Goal: Task Accomplishment & Management: Manage account settings

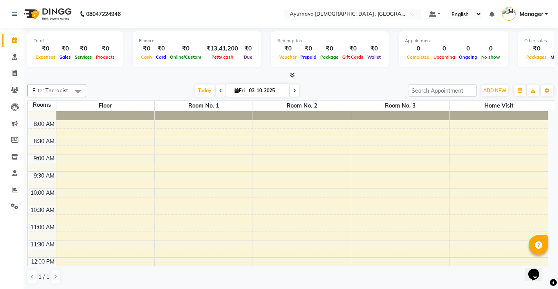
scroll to position [39, 0]
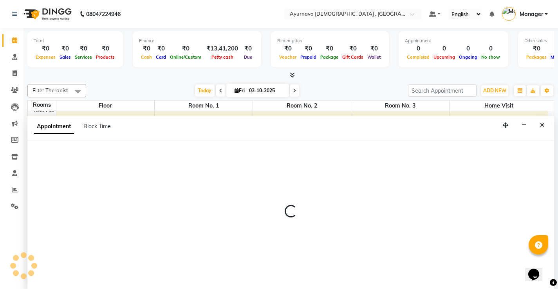
scroll to position [0, 0]
select select "tentative"
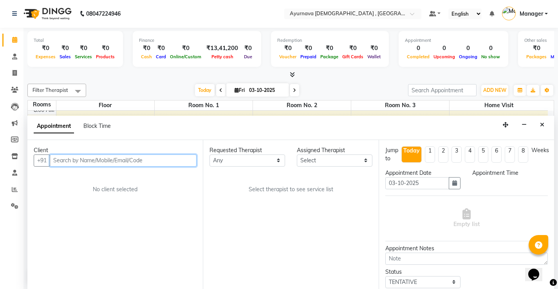
select select "510"
click at [77, 166] on input "text" at bounding box center [123, 161] width 147 height 12
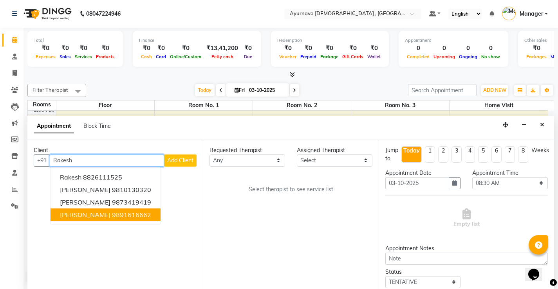
click at [109, 218] on button "[PERSON_NAME] 9891616662" at bounding box center [105, 215] width 110 height 13
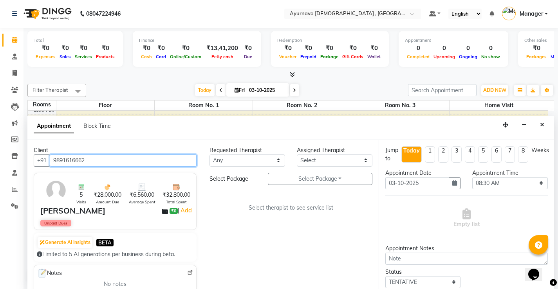
type input "9891616662"
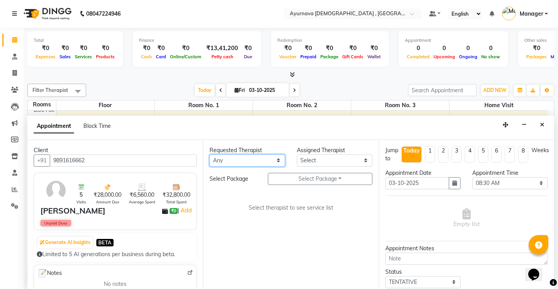
click at [252, 164] on select "Any [PERSON_NAME] Anjali [PERSON_NAME] ji [PERSON_NAME] [PERSON_NAME] S Dr [PER…" at bounding box center [247, 161] width 76 height 12
select select "91756"
click at [209, 155] on select "Any [PERSON_NAME] Anjali [PERSON_NAME] ji [PERSON_NAME] [PERSON_NAME] S Dr [PER…" at bounding box center [247, 161] width 76 height 12
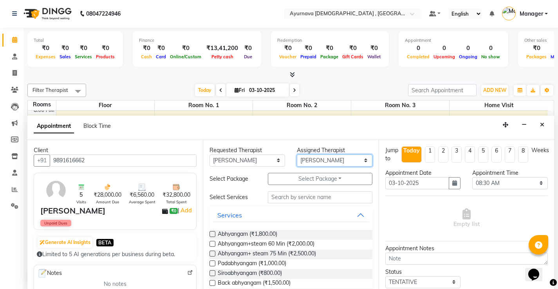
click at [320, 156] on select "Select [PERSON_NAME] Anjali [PERSON_NAME] ji [PERSON_NAME] [PERSON_NAME] S Dr […" at bounding box center [335, 161] width 76 height 12
select select "91755"
click at [297, 155] on select "Select [PERSON_NAME] Anjali [PERSON_NAME] ji [PERSON_NAME] [PERSON_NAME] S Dr […" at bounding box center [335, 161] width 76 height 12
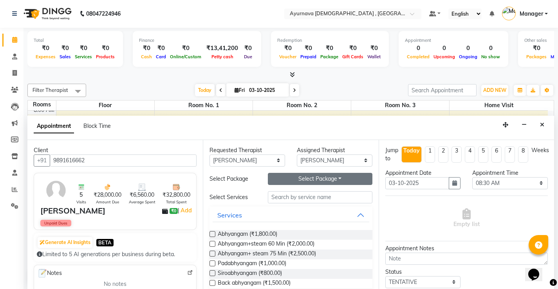
click at [286, 176] on button "Select Package Toggle Dropdown" at bounding box center [320, 179] width 104 height 12
click at [290, 196] on li "[PERSON_NAME]" at bounding box center [299, 194] width 62 height 11
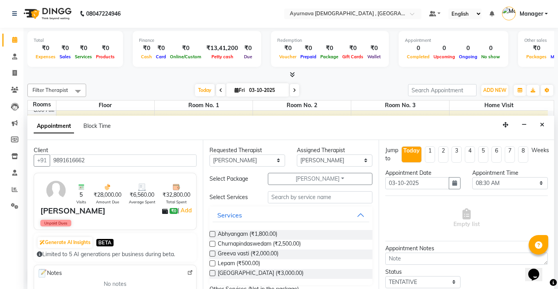
drag, startPoint x: 214, startPoint y: 236, endPoint x: 213, endPoint y: 241, distance: 5.5
click at [213, 236] on label at bounding box center [212, 234] width 6 height 6
click at [213, 236] on input "checkbox" at bounding box center [211, 234] width 5 height 5
checkbox input "true"
select select "2651"
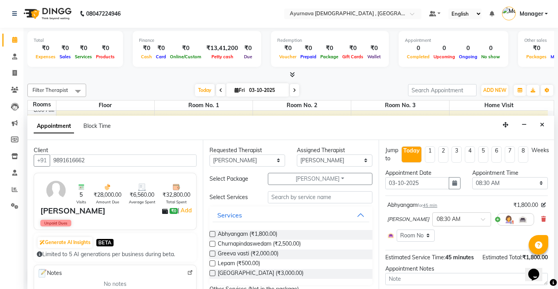
checkbox input "false"
click at [212, 245] on label at bounding box center [212, 244] width 6 height 6
click at [212, 245] on input "checkbox" at bounding box center [211, 244] width 5 height 5
checkbox input "true"
select select "2651"
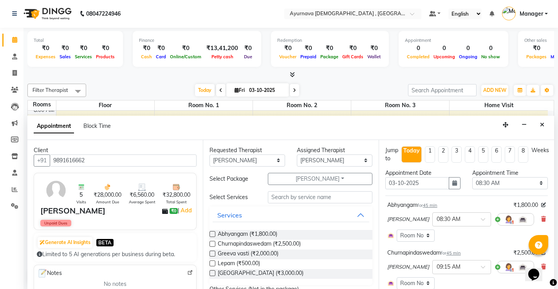
checkbox input "false"
click at [211, 254] on label at bounding box center [212, 254] width 6 height 6
click at [211, 254] on input "checkbox" at bounding box center [211, 254] width 5 height 5
checkbox input "true"
select select "2651"
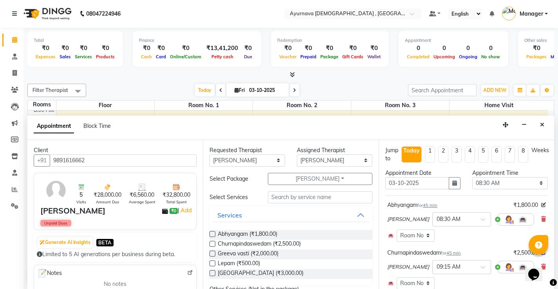
checkbox input "false"
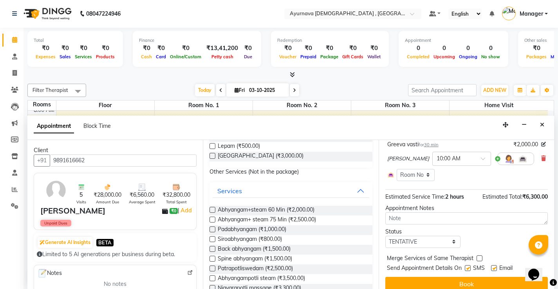
scroll to position [157, 0]
click at [442, 239] on select "Select TENTATIVE CONFIRM CHECK-IN UPCOMING" at bounding box center [423, 242] width 76 height 12
select select "upcoming"
click at [385, 236] on select "Select TENTATIVE CONFIRM CHECK-IN UPCOMING" at bounding box center [423, 242] width 76 height 12
click at [467, 271] on div at bounding box center [466, 269] width 5 height 8
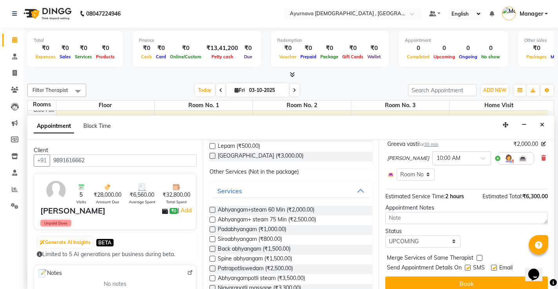
click at [468, 268] on label at bounding box center [467, 268] width 6 height 6
click at [468, 268] on input "checkbox" at bounding box center [466, 268] width 5 height 5
checkbox input "false"
click at [494, 269] on label at bounding box center [494, 268] width 6 height 6
click at [494, 269] on input "checkbox" at bounding box center [493, 268] width 5 height 5
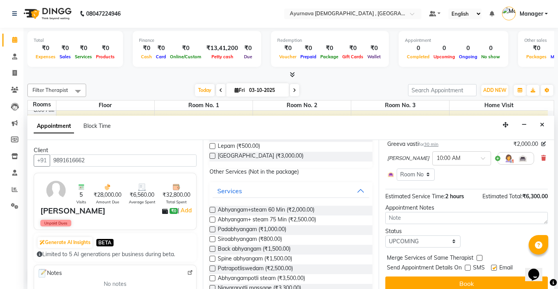
checkbox input "false"
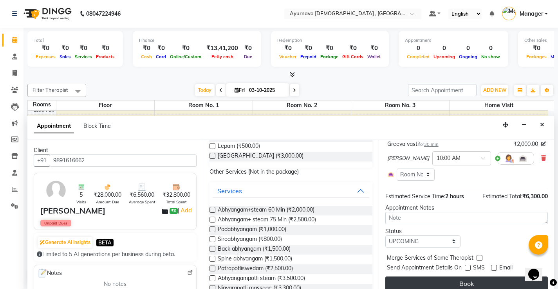
click at [475, 282] on button "Book" at bounding box center [466, 284] width 162 height 14
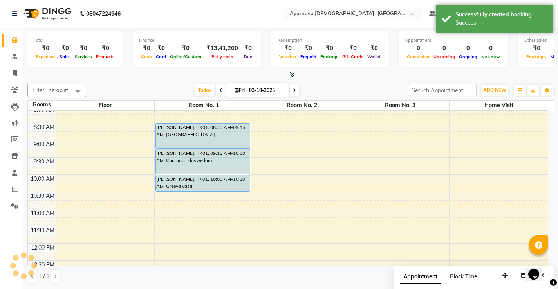
scroll to position [0, 0]
select select "630"
select select "tentative"
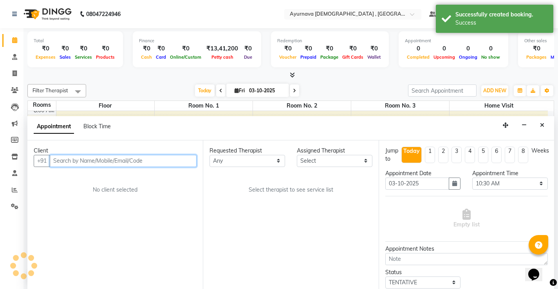
scroll to position [0, 0]
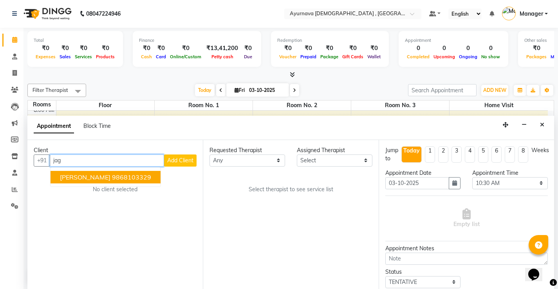
click at [115, 180] on ngb-highlight "9868103329" at bounding box center [131, 177] width 39 height 8
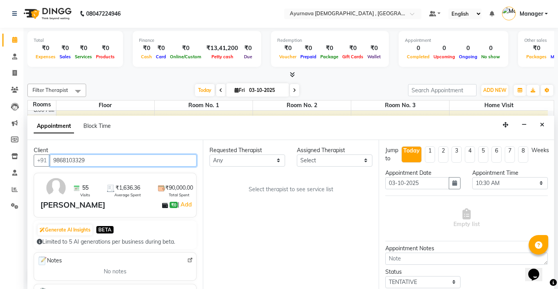
type input "9868103329"
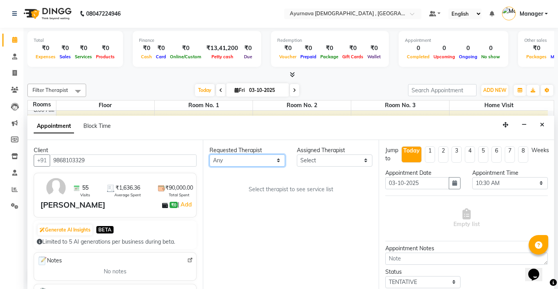
click at [238, 160] on select "Any [PERSON_NAME] Anjali [PERSON_NAME] ji [PERSON_NAME] [PERSON_NAME] S Dr [PER…" at bounding box center [247, 161] width 76 height 12
select select "72897"
click at [209, 155] on select "Any [PERSON_NAME] Anjali [PERSON_NAME] ji [PERSON_NAME] [PERSON_NAME] S Dr [PER…" at bounding box center [247, 161] width 76 height 12
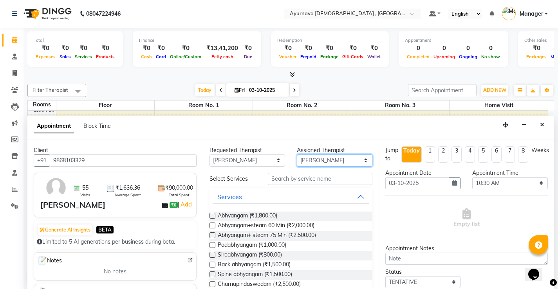
click at [352, 159] on select "Select [PERSON_NAME] Anjali [PERSON_NAME] ji [PERSON_NAME] [PERSON_NAME] S Dr […" at bounding box center [335, 161] width 76 height 12
select select "83764"
click at [297, 155] on select "Select [PERSON_NAME] Anjali [PERSON_NAME] ji [PERSON_NAME] [PERSON_NAME] S Dr […" at bounding box center [335, 161] width 76 height 12
click at [214, 225] on label at bounding box center [212, 226] width 6 height 6
click at [214, 225] on input "checkbox" at bounding box center [211, 226] width 5 height 5
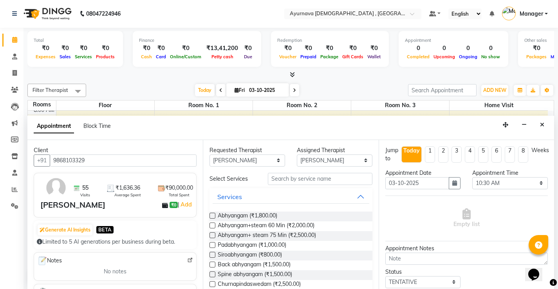
checkbox input "true"
select select "2652"
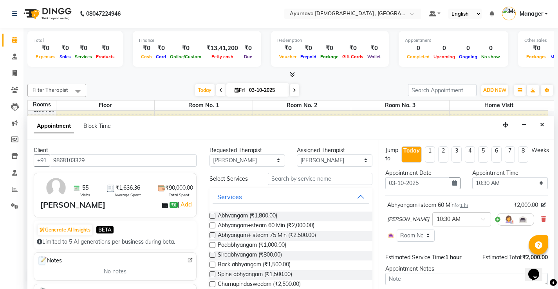
checkbox input "false"
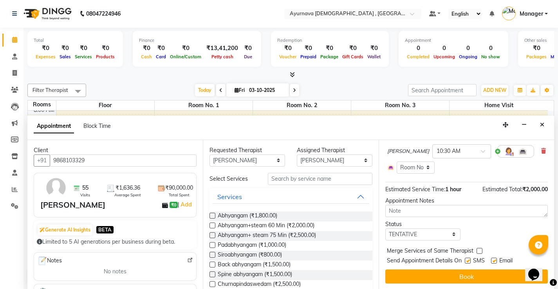
scroll to position [69, 0]
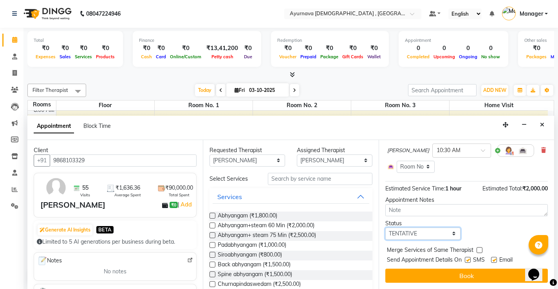
click at [448, 233] on select "Select TENTATIVE CONFIRM CHECK-IN UPCOMING" at bounding box center [423, 234] width 76 height 12
select select "upcoming"
click at [385, 228] on select "Select TENTATIVE CONFIRM CHECK-IN UPCOMING" at bounding box center [423, 234] width 76 height 12
click at [467, 261] on label at bounding box center [467, 260] width 6 height 6
click at [467, 261] on input "checkbox" at bounding box center [466, 260] width 5 height 5
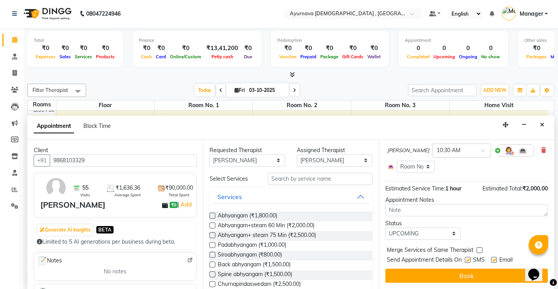
checkbox input "false"
click at [494, 257] on label at bounding box center [494, 260] width 6 height 6
click at [494, 258] on input "checkbox" at bounding box center [493, 260] width 5 height 5
checkbox input "false"
click at [478, 277] on button "Book" at bounding box center [466, 276] width 162 height 14
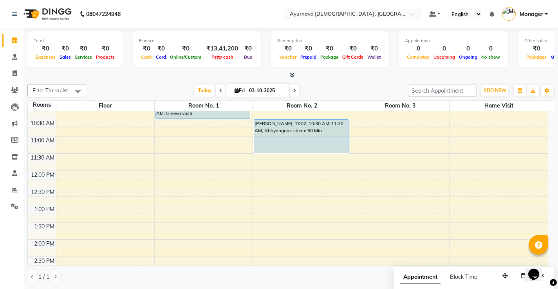
scroll to position [117, 0]
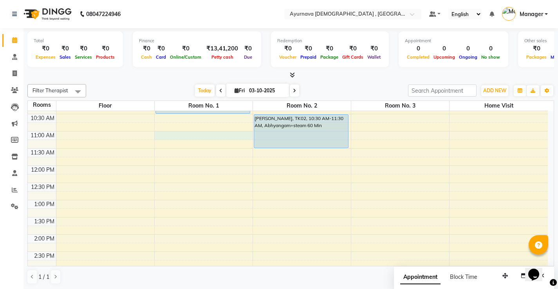
click at [212, 135] on div "7:00 AM 7:30 AM 8:00 AM 8:30 AM 9:00 AM 9:30 AM 10:00 AM 10:30 AM 11:00 AM 11:3…" at bounding box center [288, 235] width 520 height 482
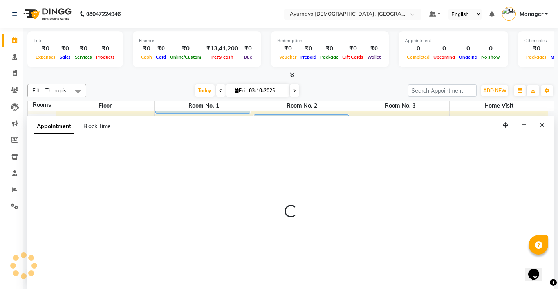
scroll to position [0, 0]
select select "660"
select select "tentative"
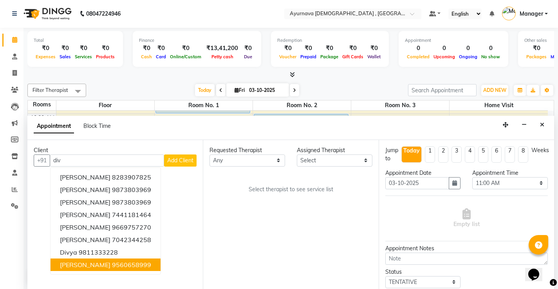
click at [134, 261] on ngb-highlight "9560658999" at bounding box center [131, 265] width 39 height 8
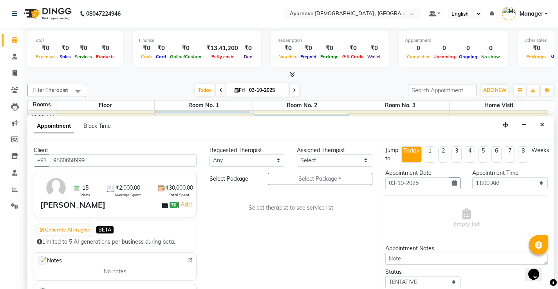
type input "9560658999"
click at [268, 159] on select "Any [PERSON_NAME] Anjali [PERSON_NAME] ji [PERSON_NAME] [PERSON_NAME] S Dr [PER…" at bounding box center [247, 161] width 76 height 12
select select "91755"
click at [209, 155] on select "Any [PERSON_NAME] Anjali [PERSON_NAME] ji [PERSON_NAME] [PERSON_NAME] S Dr [PER…" at bounding box center [247, 161] width 76 height 12
select select "91755"
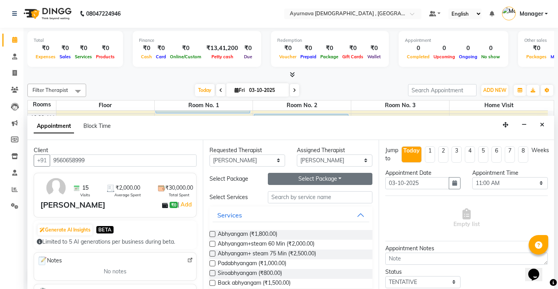
click at [295, 176] on button "Select Package Toggle Dropdown" at bounding box center [320, 179] width 104 height 12
click at [290, 197] on li "[PERSON_NAME] Member" at bounding box center [312, 194] width 88 height 11
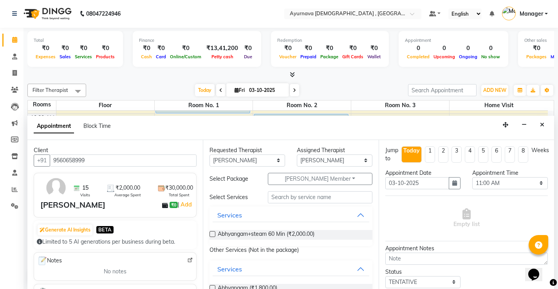
click at [212, 234] on label at bounding box center [212, 234] width 6 height 6
click at [212, 234] on input "checkbox" at bounding box center [211, 234] width 5 height 5
checkbox input "true"
select select "2651"
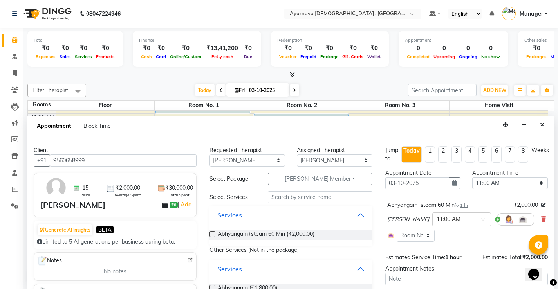
checkbox input "false"
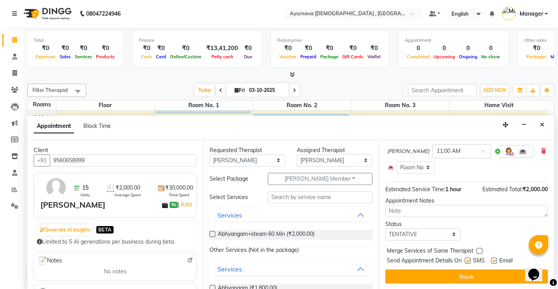
scroll to position [69, 0]
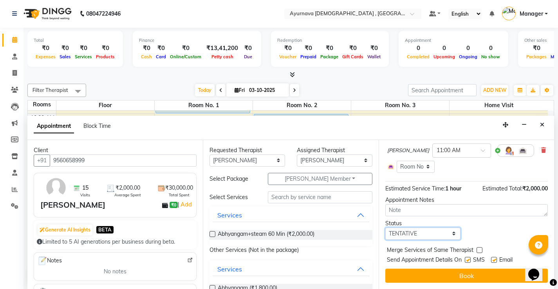
click at [448, 230] on select "Select TENTATIVE CONFIRM CHECK-IN UPCOMING" at bounding box center [423, 234] width 76 height 12
select select "upcoming"
click at [385, 228] on select "Select TENTATIVE CONFIRM CHECK-IN UPCOMING" at bounding box center [423, 234] width 76 height 12
click at [469, 258] on label at bounding box center [467, 260] width 6 height 6
click at [469, 258] on input "checkbox" at bounding box center [466, 260] width 5 height 5
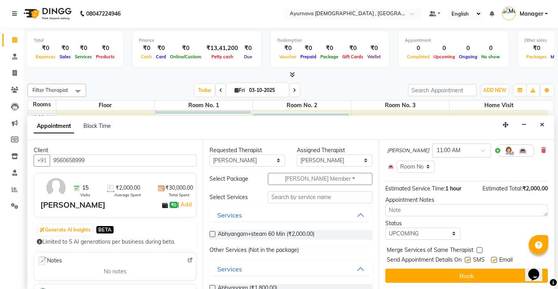
checkbox input "false"
click at [494, 260] on label at bounding box center [494, 260] width 6 height 6
click at [494, 260] on input "checkbox" at bounding box center [493, 260] width 5 height 5
checkbox input "false"
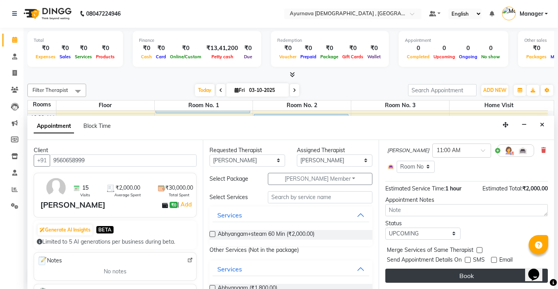
click at [470, 274] on button "Book" at bounding box center [466, 276] width 162 height 14
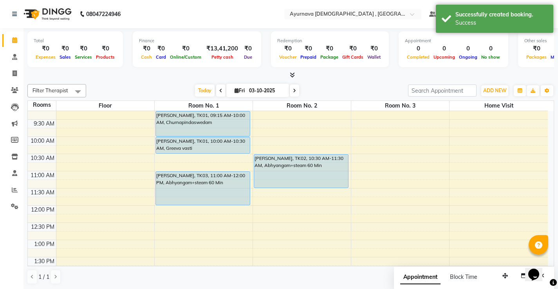
scroll to position [78, 0]
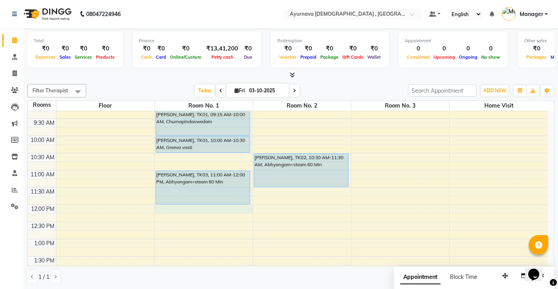
click at [164, 211] on div "7:00 AM 7:30 AM 8:00 AM 8:30 AM 9:00 AM 9:30 AM 10:00 AM 10:30 AM 11:00 AM 11:3…" at bounding box center [288, 274] width 520 height 482
select select "720"
select select "tentative"
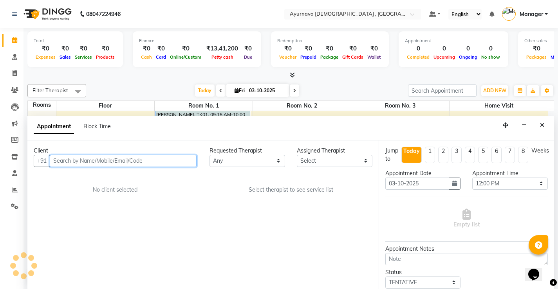
scroll to position [0, 0]
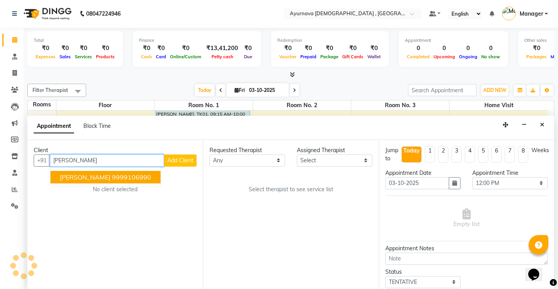
drag, startPoint x: 84, startPoint y: 179, endPoint x: 84, endPoint y: 175, distance: 4.3
click at [84, 179] on span "[PERSON_NAME]" at bounding box center [85, 177] width 50 height 8
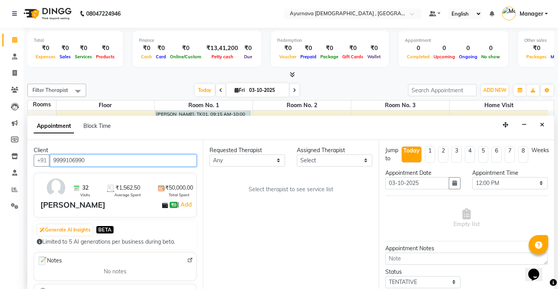
type input "9999106990"
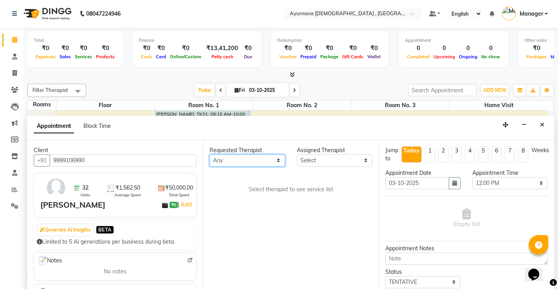
click at [260, 158] on select "Any [PERSON_NAME] Anjali [PERSON_NAME] ji [PERSON_NAME] [PERSON_NAME] S Dr [PER…" at bounding box center [247, 161] width 76 height 12
select select "83763"
click at [209, 155] on select "Any [PERSON_NAME] Anjali [PERSON_NAME] ji [PERSON_NAME] [PERSON_NAME] S Dr [PER…" at bounding box center [247, 161] width 76 height 12
select select "83763"
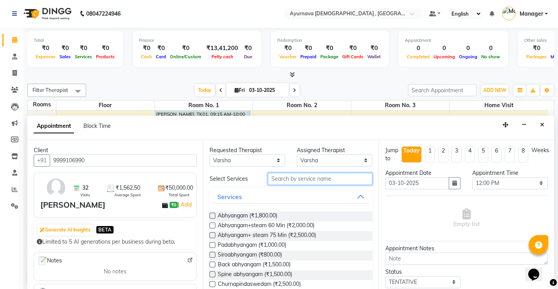
click at [299, 181] on input "text" at bounding box center [320, 179] width 104 height 12
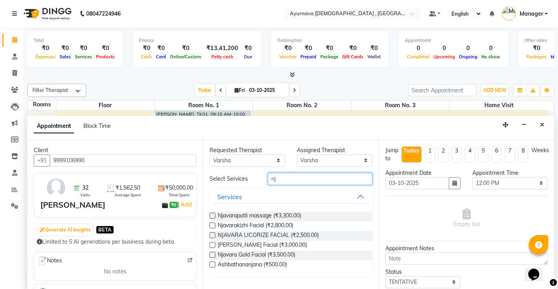
type input "nj"
click at [214, 216] on label at bounding box center [212, 216] width 6 height 6
click at [214, 216] on input "checkbox" at bounding box center [211, 216] width 5 height 5
checkbox input "true"
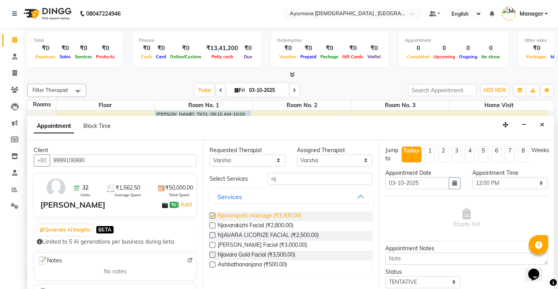
select select "2651"
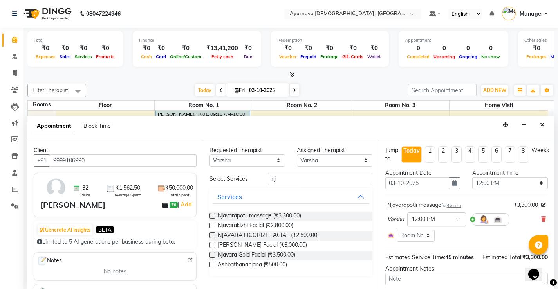
checkbox input "false"
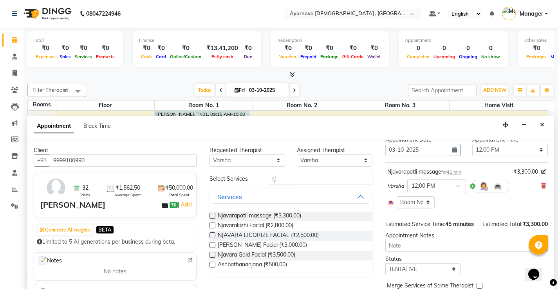
scroll to position [77, 0]
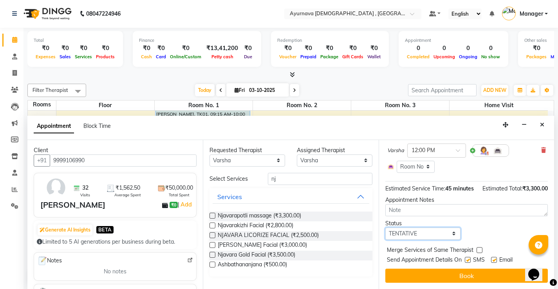
click at [434, 234] on select "Select TENTATIVE CONFIRM CHECK-IN UPCOMING" at bounding box center [423, 234] width 76 height 12
select select "upcoming"
click at [385, 228] on select "Select TENTATIVE CONFIRM CHECK-IN UPCOMING" at bounding box center [423, 234] width 76 height 12
click at [466, 261] on label at bounding box center [467, 260] width 6 height 6
click at [466, 261] on input "checkbox" at bounding box center [466, 260] width 5 height 5
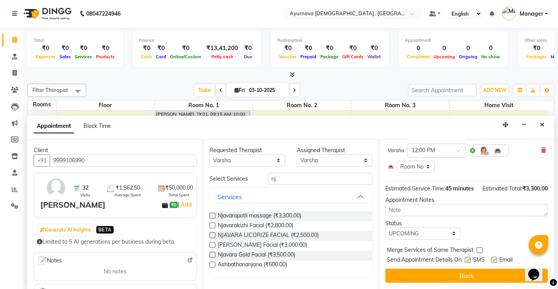
checkbox input "false"
click at [494, 259] on label at bounding box center [494, 260] width 6 height 6
click at [494, 259] on input "checkbox" at bounding box center [493, 260] width 5 height 5
checkbox input "false"
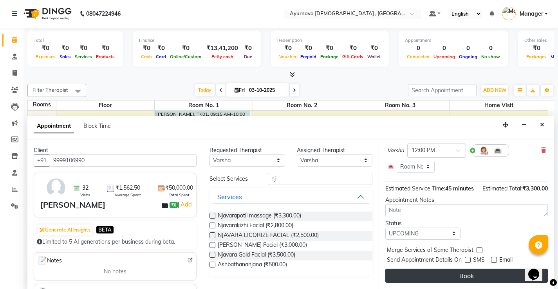
click at [430, 274] on button "Book" at bounding box center [466, 276] width 162 height 14
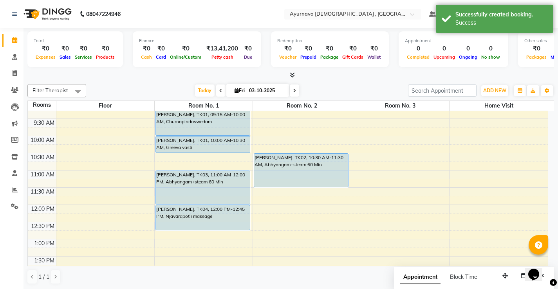
scroll to position [0, 0]
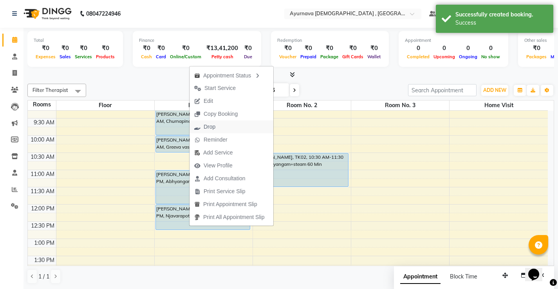
click at [216, 130] on span "Drop" at bounding box center [204, 127] width 31 height 13
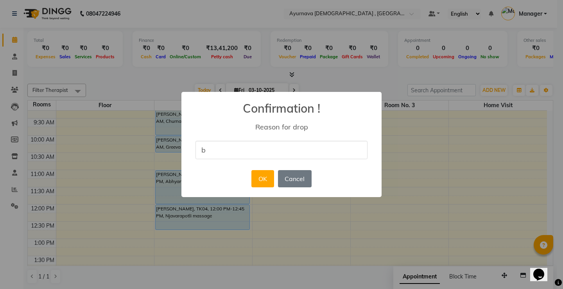
type input "Busy"
click at [272, 182] on button "OK" at bounding box center [263, 178] width 22 height 17
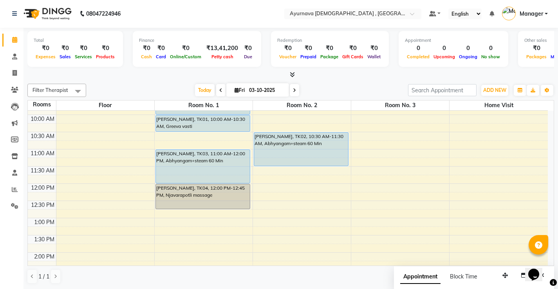
scroll to position [117, 0]
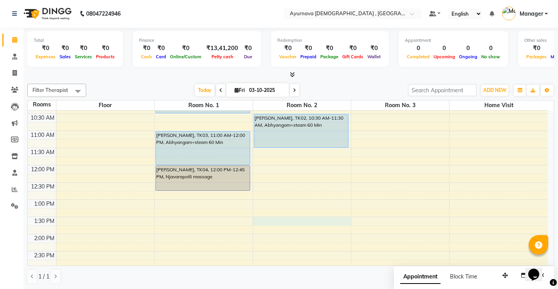
click at [280, 223] on div "7:00 AM 7:30 AM 8:00 AM 8:30 AM 9:00 AM 9:30 AM 10:00 AM 10:30 AM 11:00 AM 11:3…" at bounding box center [288, 234] width 520 height 482
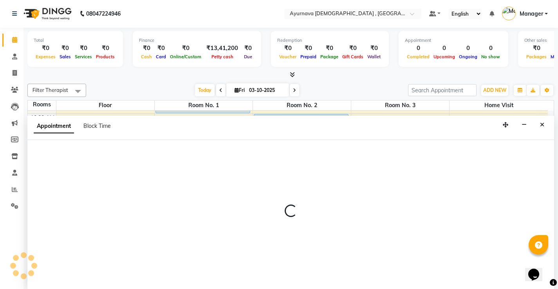
select select "tentative"
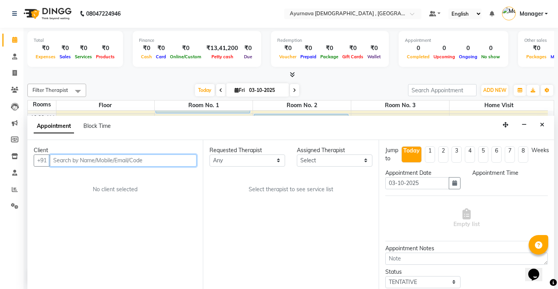
select select "810"
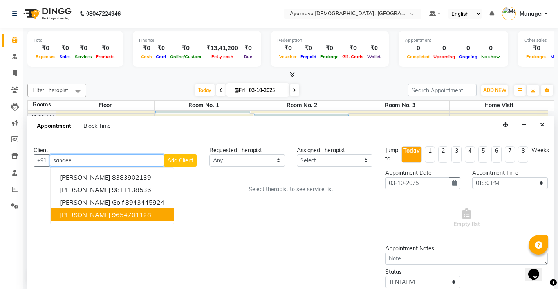
click at [108, 212] on button "[PERSON_NAME] 9654701128" at bounding box center [111, 215] width 123 height 13
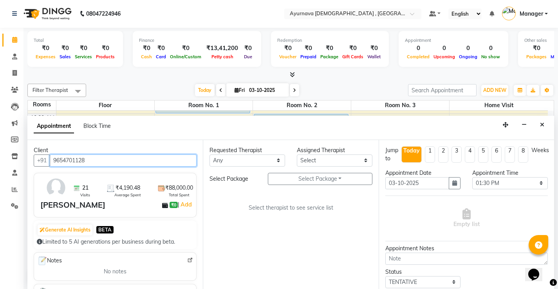
type input "9654701128"
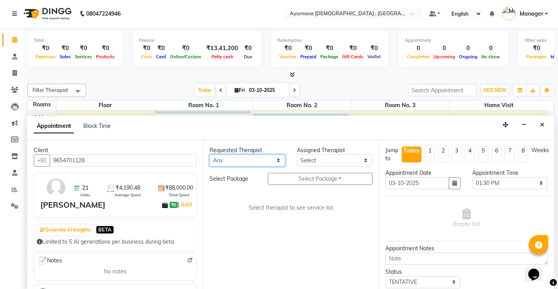
click at [234, 166] on select "Any [PERSON_NAME] Anjali [PERSON_NAME] ji [PERSON_NAME] [PERSON_NAME] S Dr [PER…" at bounding box center [247, 161] width 76 height 12
select select "68703"
click at [209, 155] on select "Any [PERSON_NAME] Anjali [PERSON_NAME] ji [PERSON_NAME] [PERSON_NAME] S Dr [PER…" at bounding box center [247, 161] width 76 height 12
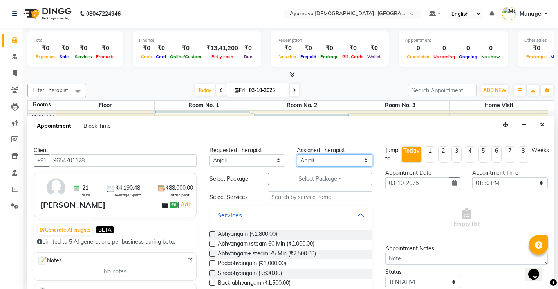
click at [353, 157] on select "Select [PERSON_NAME] Anjali [PERSON_NAME] ji [PERSON_NAME] [PERSON_NAME] S Dr […" at bounding box center [335, 161] width 76 height 12
select select "83763"
click at [297, 155] on select "Select [PERSON_NAME] Anjali [PERSON_NAME] ji [PERSON_NAME] [PERSON_NAME] S Dr […" at bounding box center [335, 161] width 76 height 12
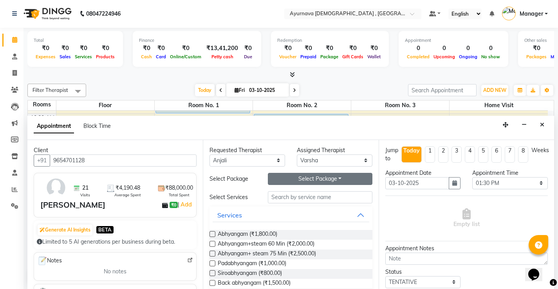
click at [316, 178] on button "Select Package Toggle Dropdown" at bounding box center [320, 179] width 104 height 12
click at [304, 197] on li "[PERSON_NAME] Trt" at bounding box center [304, 194] width 72 height 11
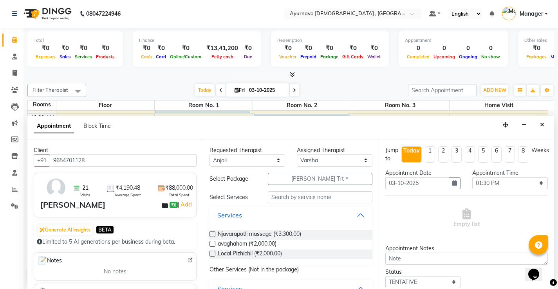
click at [214, 235] on label at bounding box center [212, 234] width 6 height 6
click at [214, 235] on input "checkbox" at bounding box center [211, 234] width 5 height 5
checkbox input "true"
select select "2652"
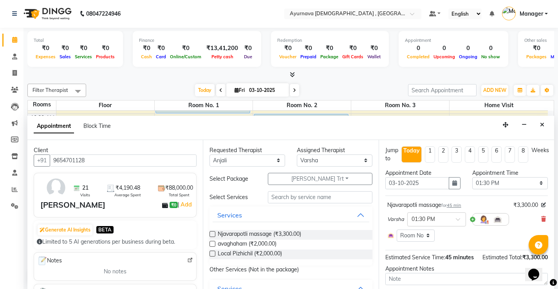
checkbox input "false"
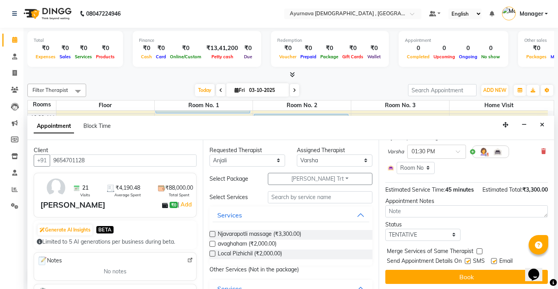
scroll to position [77, 0]
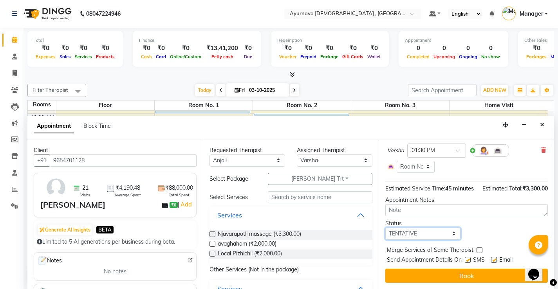
click at [437, 236] on select "Select TENTATIVE CONFIRM CHECK-IN UPCOMING" at bounding box center [423, 234] width 76 height 12
select select "upcoming"
click at [385, 228] on select "Select TENTATIVE CONFIRM CHECK-IN UPCOMING" at bounding box center [423, 234] width 76 height 12
click at [494, 258] on label at bounding box center [494, 260] width 6 height 6
click at [494, 258] on input "checkbox" at bounding box center [493, 260] width 5 height 5
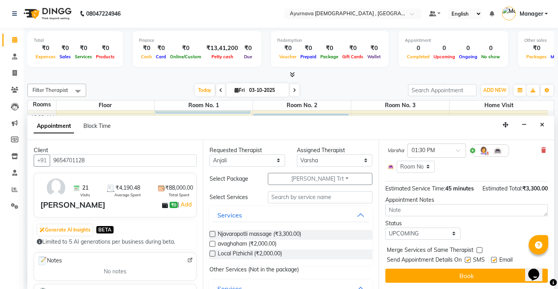
checkbox input "false"
click at [468, 259] on label at bounding box center [467, 260] width 6 height 6
click at [468, 259] on input "checkbox" at bounding box center [466, 260] width 5 height 5
checkbox input "false"
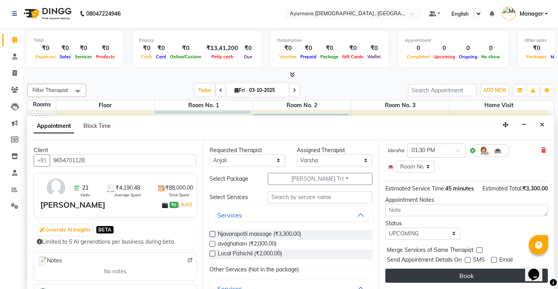
click at [470, 273] on button "Book" at bounding box center [466, 276] width 162 height 14
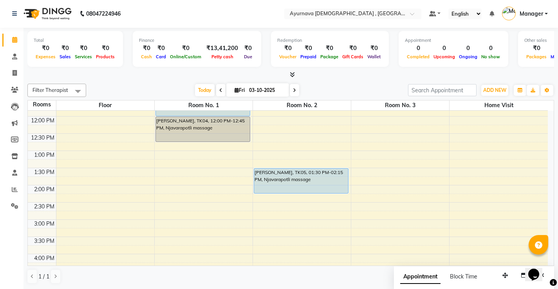
scroll to position [196, 0]
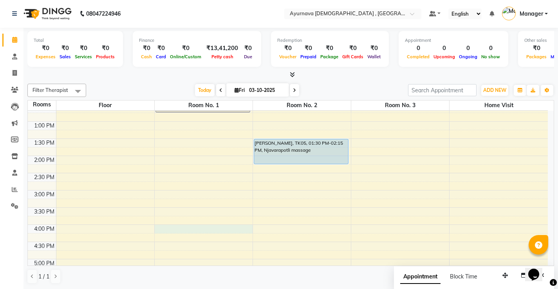
click at [178, 228] on div "7:00 AM 7:30 AM 8:00 AM 8:30 AM 9:00 AM 9:30 AM 10:00 AM 10:30 AM 11:00 AM 11:3…" at bounding box center [288, 156] width 520 height 482
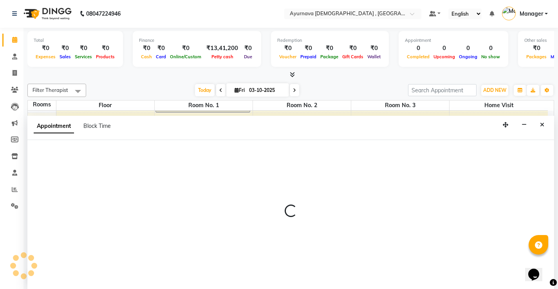
select select "960"
select select "tentative"
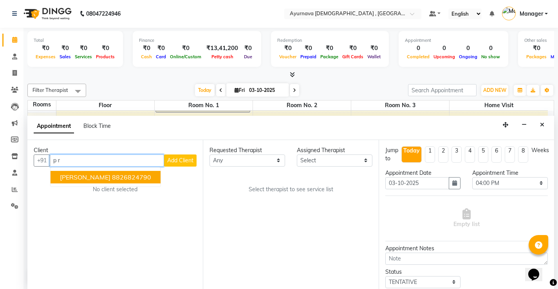
click at [94, 180] on span "[PERSON_NAME]" at bounding box center [85, 177] width 50 height 8
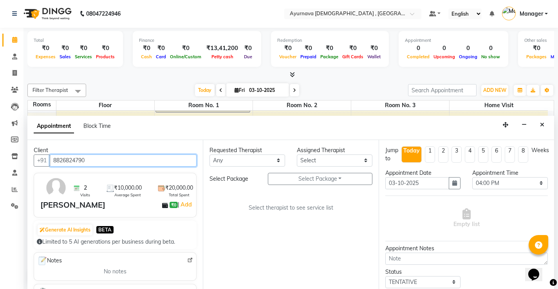
type input "8826824790"
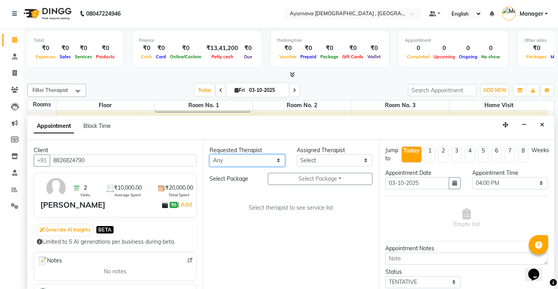
click at [239, 160] on select "Any [PERSON_NAME] Anjali [PERSON_NAME] ji [PERSON_NAME] [PERSON_NAME] S Dr [PER…" at bounding box center [247, 161] width 76 height 12
select select "91756"
click at [209, 155] on select "Any [PERSON_NAME] Anjali [PERSON_NAME] ji [PERSON_NAME] [PERSON_NAME] S Dr [PER…" at bounding box center [247, 161] width 76 height 12
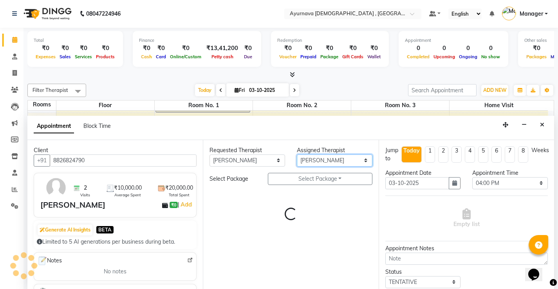
click at [324, 161] on select "Select [PERSON_NAME] Anjali [PERSON_NAME] ji [PERSON_NAME] [PERSON_NAME] S Dr […" at bounding box center [335, 161] width 76 height 12
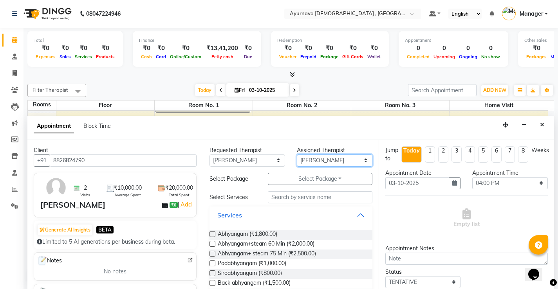
select select "83764"
click at [297, 155] on select "Select [PERSON_NAME] Anjali [PERSON_NAME] ji [PERSON_NAME] [PERSON_NAME] S Dr […" at bounding box center [335, 161] width 76 height 12
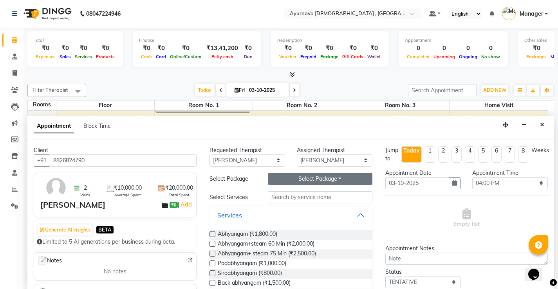
click at [294, 175] on button "Select Package Toggle Dropdown" at bounding box center [320, 179] width 104 height 12
click at [290, 197] on li "Relax 20k" at bounding box center [299, 194] width 62 height 11
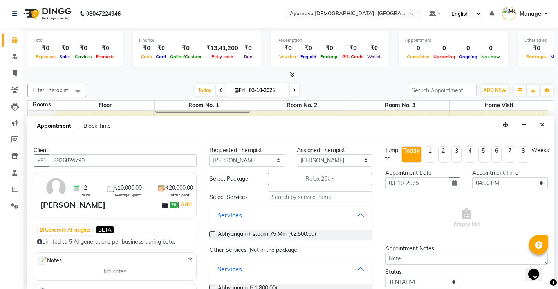
click at [212, 234] on label at bounding box center [212, 234] width 6 height 6
click at [212, 234] on input "checkbox" at bounding box center [211, 234] width 5 height 5
checkbox input "true"
select select "2651"
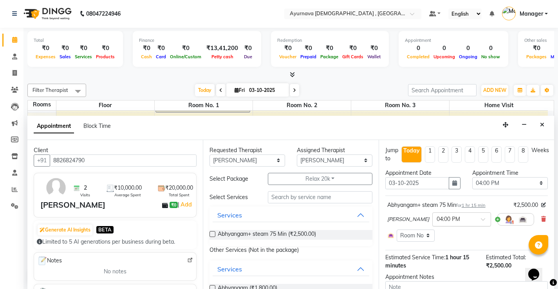
checkbox input "false"
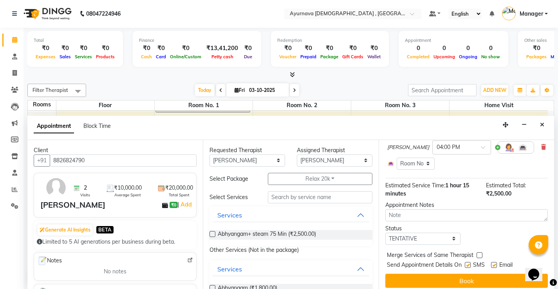
scroll to position [77, 0]
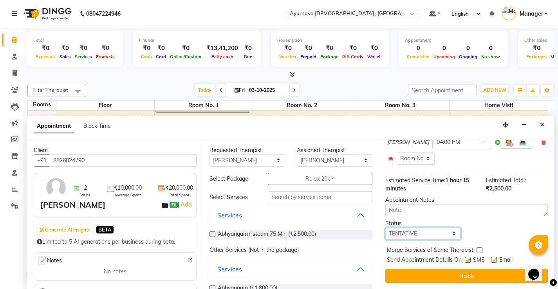
click at [443, 231] on select "Select TENTATIVE CONFIRM CHECK-IN UPCOMING" at bounding box center [423, 234] width 76 height 12
select select "upcoming"
click at [385, 228] on select "Select TENTATIVE CONFIRM CHECK-IN UPCOMING" at bounding box center [423, 234] width 76 height 12
click at [468, 260] on label at bounding box center [467, 260] width 6 height 6
click at [468, 260] on input "checkbox" at bounding box center [466, 260] width 5 height 5
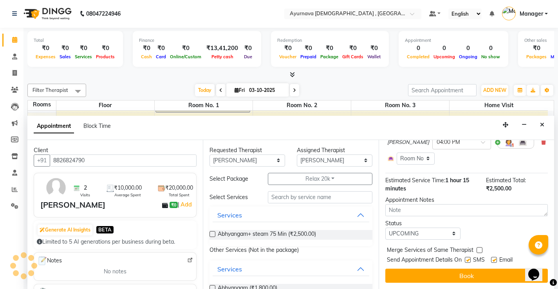
checkbox input "false"
drag, startPoint x: 504, startPoint y: 256, endPoint x: 489, endPoint y: 257, distance: 14.2
click at [492, 256] on div "Jump to [DATE] 1 2 3 4 5 6 7 8 Weeks Appointment Date [DATE] Appointment Time S…" at bounding box center [465, 214] width 175 height 149
click at [491, 260] on label at bounding box center [494, 260] width 6 height 6
click at [491, 260] on input "checkbox" at bounding box center [493, 260] width 5 height 5
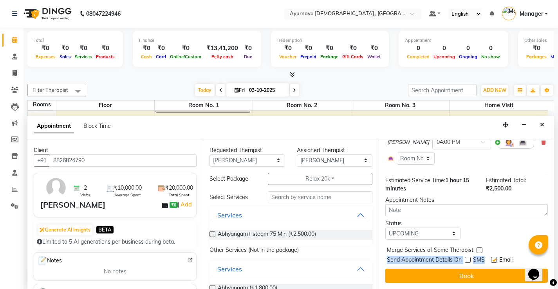
checkbox input "false"
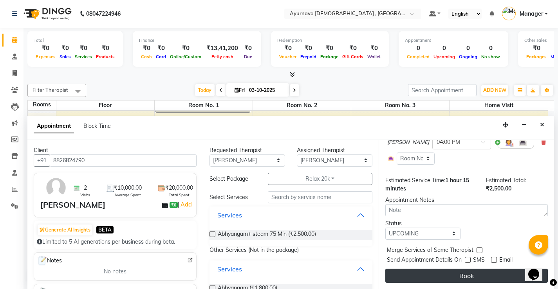
click at [483, 273] on button "Book" at bounding box center [466, 276] width 162 height 14
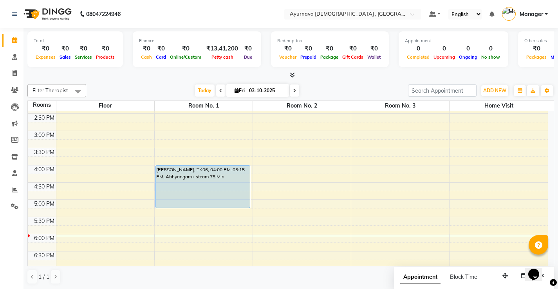
scroll to position [274, 0]
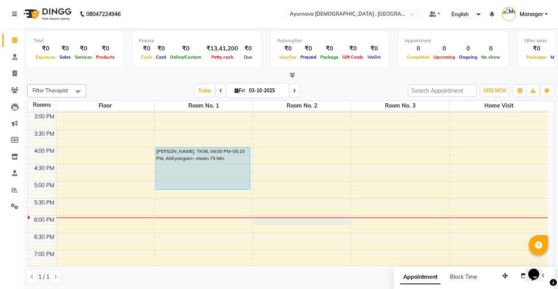
click at [308, 221] on div "7:00 AM 7:30 AM 8:00 AM 8:30 AM 9:00 AM 9:30 AM 10:00 AM 10:30 AM 11:00 AM 11:3…" at bounding box center [288, 78] width 520 height 482
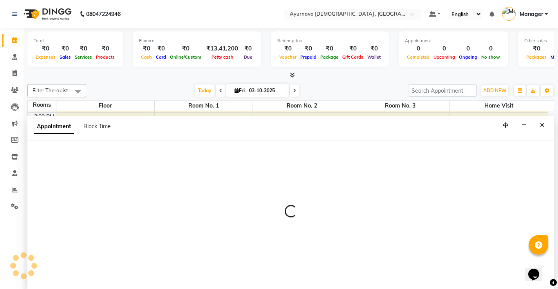
scroll to position [0, 0]
select select "1080"
select select "tentative"
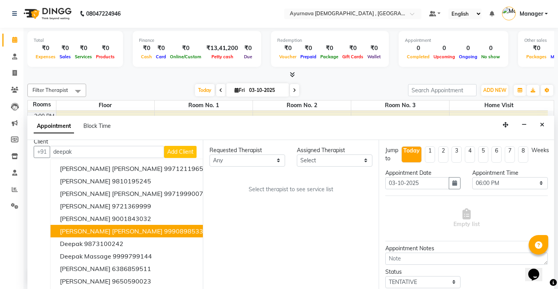
scroll to position [11, 0]
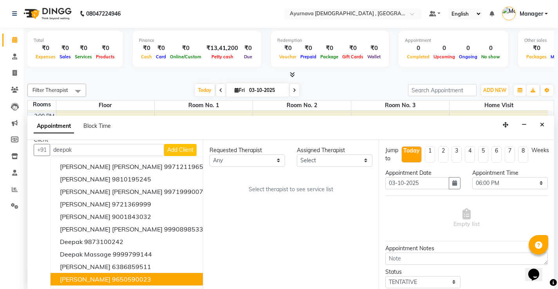
click at [142, 282] on ngb-highlight "9650590023" at bounding box center [131, 279] width 39 height 8
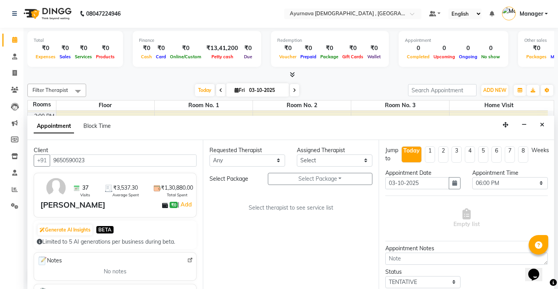
type input "9650590023"
click at [247, 160] on select "Any [PERSON_NAME] Anjali [PERSON_NAME] ji [PERSON_NAME] [PERSON_NAME] S Dr [PER…" at bounding box center [247, 161] width 76 height 12
select select "83764"
click at [209, 155] on select "Any [PERSON_NAME] Anjali [PERSON_NAME] ji [PERSON_NAME] [PERSON_NAME] S Dr [PER…" at bounding box center [247, 161] width 76 height 12
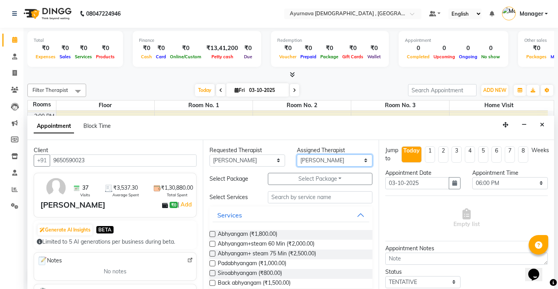
click at [336, 161] on select "Select [PERSON_NAME] Anjali [PERSON_NAME] ji [PERSON_NAME] [PERSON_NAME] S Dr […" at bounding box center [335, 161] width 76 height 12
select select "91755"
click at [297, 155] on select "Select [PERSON_NAME] Anjali [PERSON_NAME] ji [PERSON_NAME] [PERSON_NAME] S Dr […" at bounding box center [335, 161] width 76 height 12
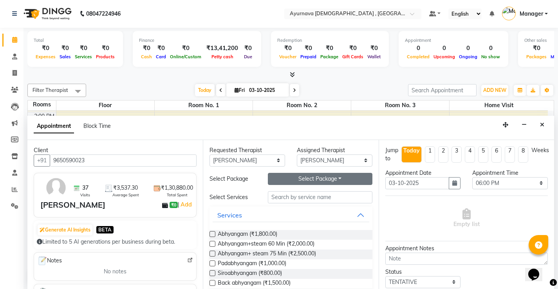
click at [295, 182] on button "Select Package Toggle Dropdown" at bounding box center [320, 179] width 104 height 12
click at [299, 199] on li "[PERSON_NAME] New Trt" at bounding box center [312, 194] width 88 height 11
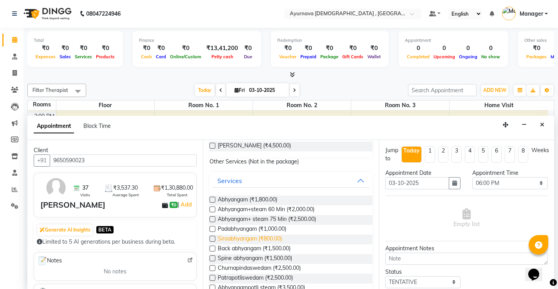
scroll to position [39, 0]
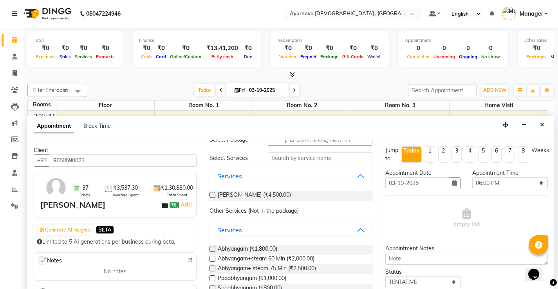
click at [212, 194] on label at bounding box center [212, 195] width 6 height 6
click at [212, 194] on input "checkbox" at bounding box center [211, 195] width 5 height 5
checkbox input "true"
select select "2652"
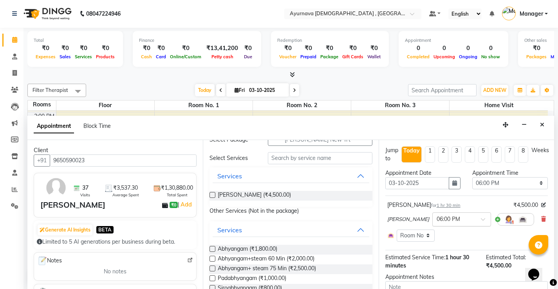
checkbox input "false"
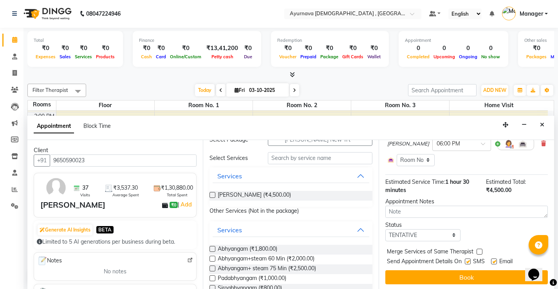
scroll to position [77, 0]
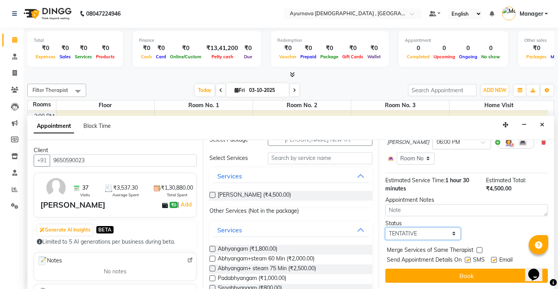
click at [452, 236] on select "Select TENTATIVE CONFIRM CHECK-IN UPCOMING" at bounding box center [423, 234] width 76 height 12
select select "upcoming"
click at [385, 228] on select "Select TENTATIVE CONFIRM CHECK-IN UPCOMING" at bounding box center [423, 234] width 76 height 12
click at [468, 262] on label at bounding box center [467, 260] width 6 height 6
click at [468, 262] on input "checkbox" at bounding box center [466, 260] width 5 height 5
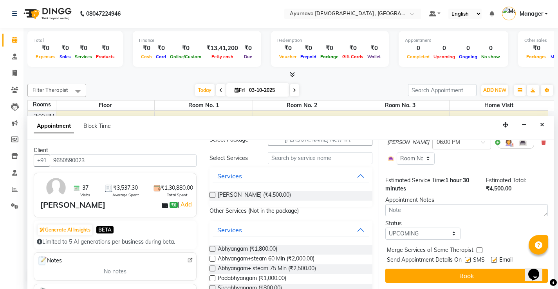
checkbox input "false"
click at [493, 258] on label at bounding box center [494, 260] width 6 height 6
click at [493, 258] on input "checkbox" at bounding box center [493, 260] width 5 height 5
checkbox input "false"
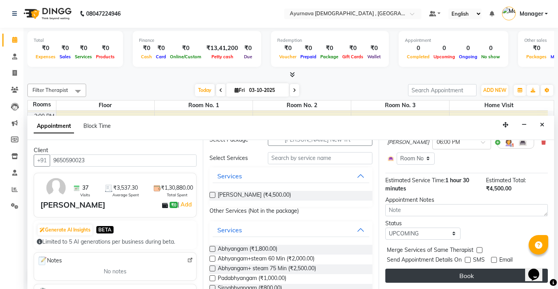
click at [464, 272] on button "Book" at bounding box center [466, 276] width 162 height 14
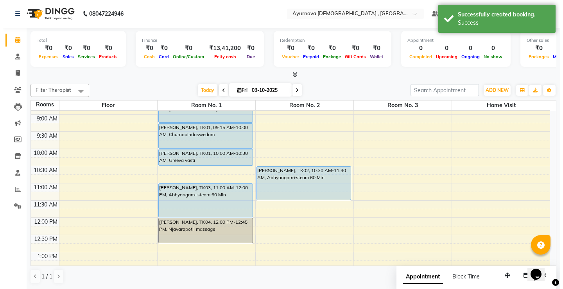
scroll to position [0, 0]
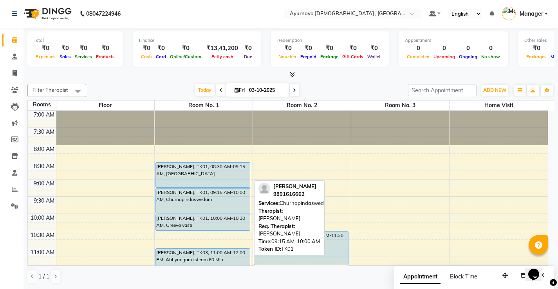
click at [203, 213] on div at bounding box center [203, 213] width 94 height 3
select select "5"
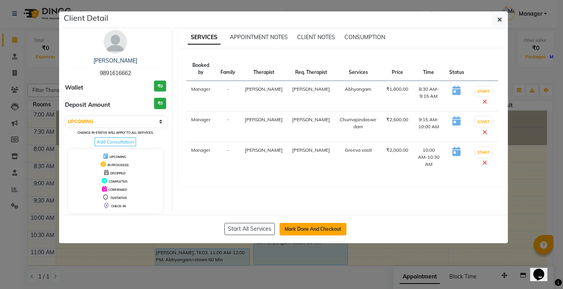
click at [307, 226] on button "Mark Done And Checkout" at bounding box center [313, 229] width 67 height 13
select select "service"
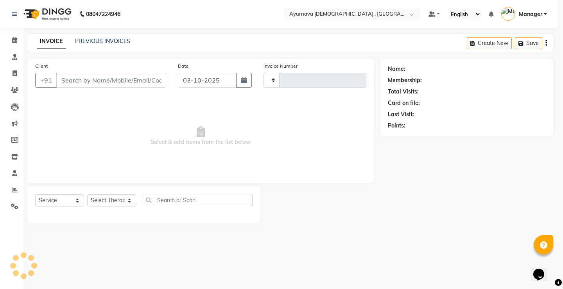
type input "1605"
select select "5587"
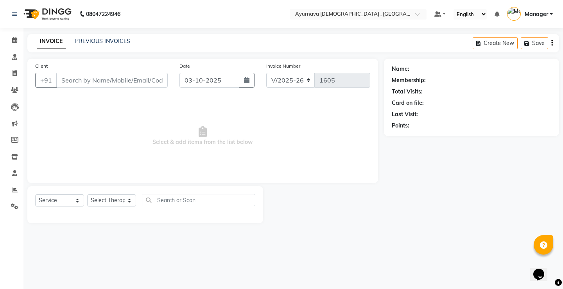
type input "9891616662"
select select "91755"
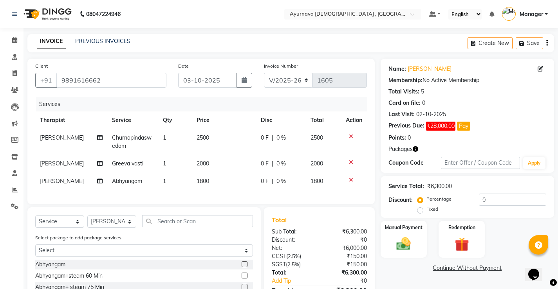
scroll to position [39, 0]
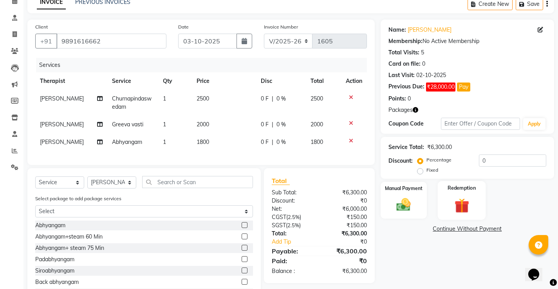
click at [455, 192] on label "Redemption" at bounding box center [461, 187] width 28 height 7
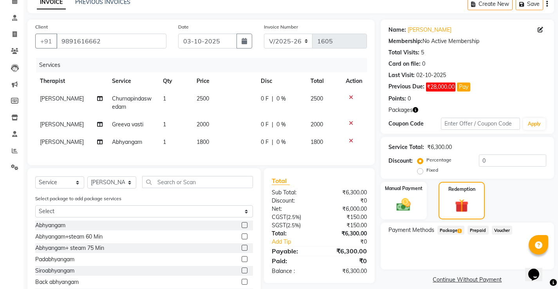
click at [446, 230] on span "Package 1" at bounding box center [450, 230] width 27 height 9
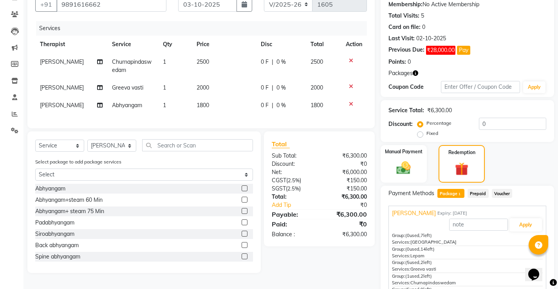
scroll to position [110, 0]
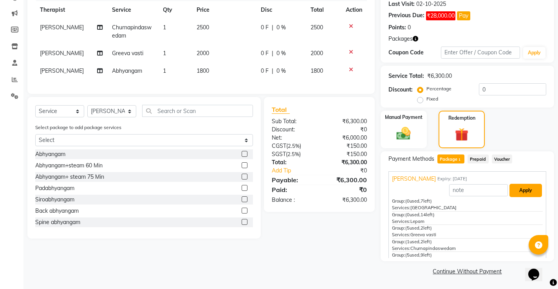
click at [512, 189] on button "Apply" at bounding box center [525, 190] width 32 height 13
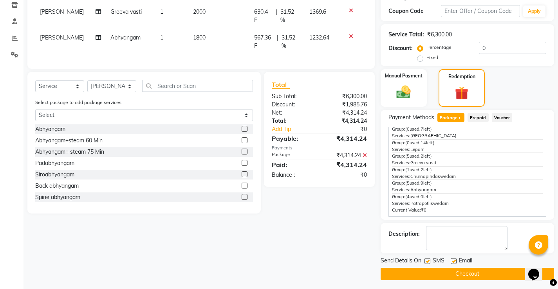
scroll to position [155, 0]
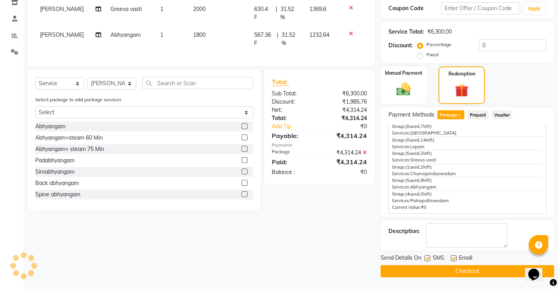
click at [452, 257] on label at bounding box center [453, 259] width 6 height 6
click at [452, 257] on input "checkbox" at bounding box center [452, 258] width 5 height 5
checkbox input "false"
click at [426, 258] on label at bounding box center [427, 259] width 6 height 6
click at [426, 258] on input "checkbox" at bounding box center [426, 258] width 5 height 5
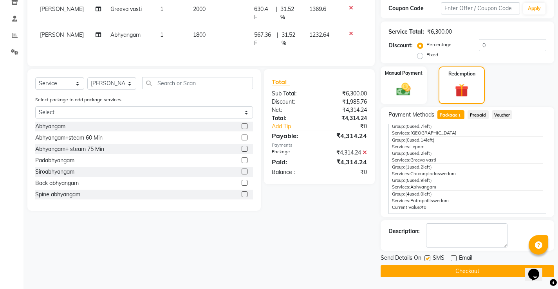
checkbox input "false"
click at [424, 270] on button "Checkout" at bounding box center [466, 271] width 173 height 12
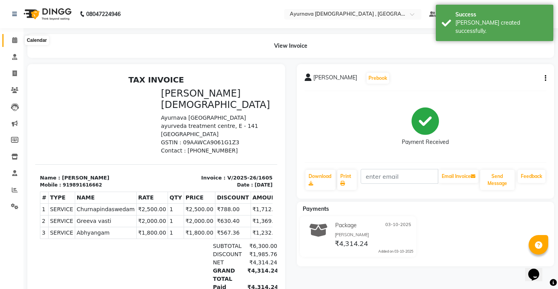
click at [14, 42] on icon at bounding box center [14, 40] width 5 height 6
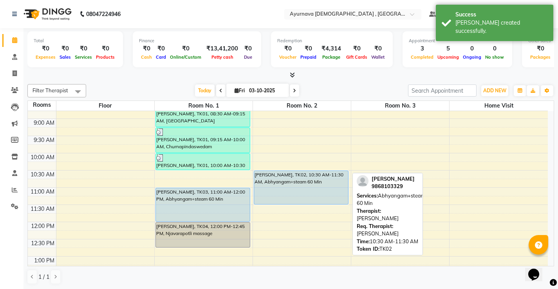
scroll to position [78, 0]
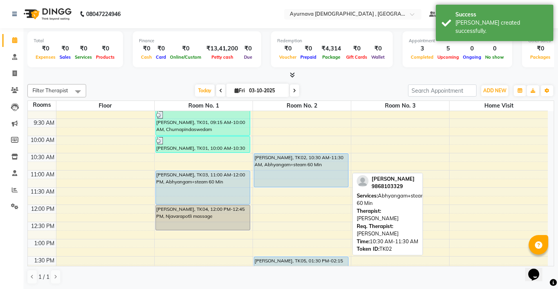
click at [294, 199] on div "7:00 AM 7:30 AM 8:00 AM 8:30 AM 9:00 AM 9:30 AM 10:00 AM 10:30 AM 11:00 AM 11:3…" at bounding box center [288, 274] width 520 height 482
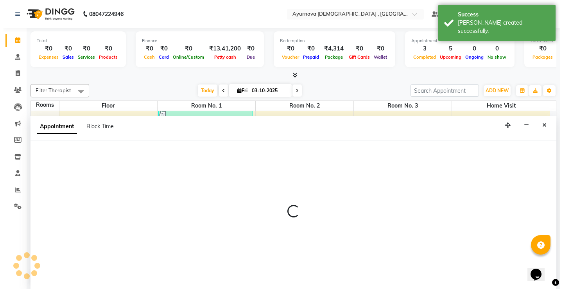
scroll to position [0, 0]
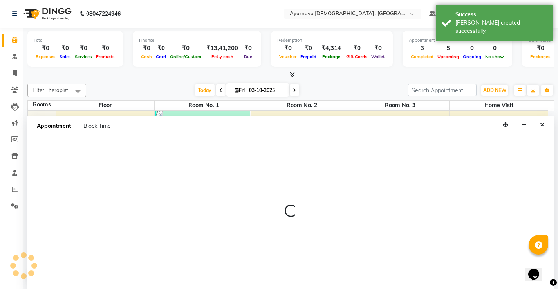
select select "705"
select select "tentative"
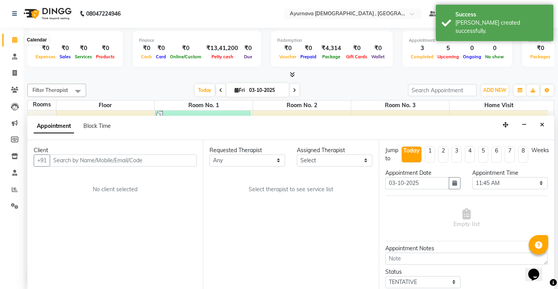
click at [15, 42] on icon at bounding box center [14, 40] width 5 height 6
click at [13, 39] on icon at bounding box center [14, 40] width 5 height 6
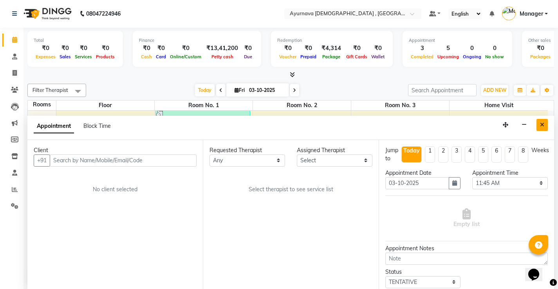
click at [540, 125] on icon "Close" at bounding box center [542, 124] width 4 height 5
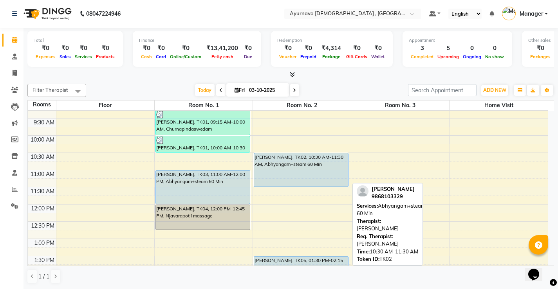
click at [304, 165] on div "[PERSON_NAME], TK02, 10:30 AM-11:30 AM, Abhyangam+steam 60 Min" at bounding box center [301, 169] width 94 height 33
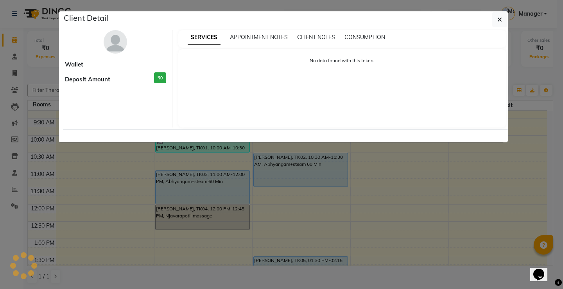
select select "5"
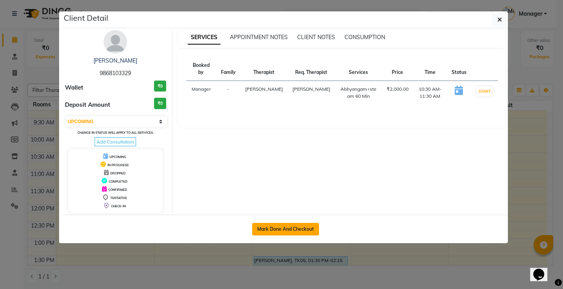
click at [287, 229] on button "Mark Done And Checkout" at bounding box center [285, 229] width 67 height 13
select select "service"
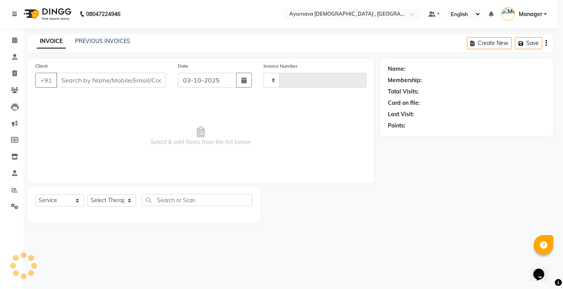
type input "1606"
select select "5587"
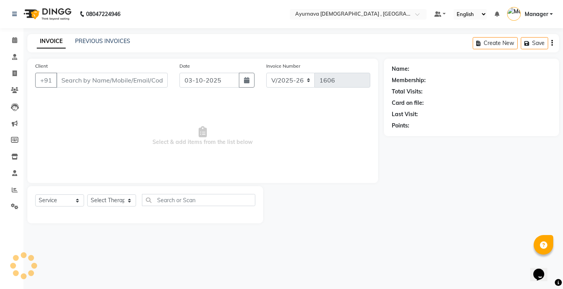
type input "9868103329"
select select "83764"
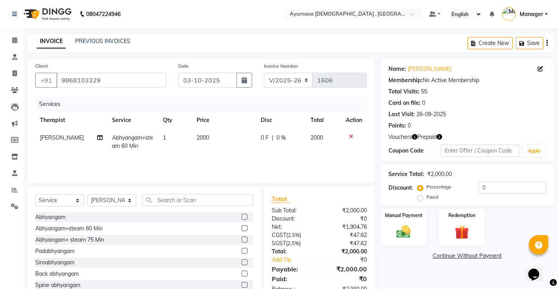
click at [426, 199] on label "Fixed" at bounding box center [432, 197] width 12 height 7
click at [419, 199] on input "Fixed" at bounding box center [421, 196] width 5 height 5
radio input "true"
click at [513, 190] on input "0" at bounding box center [512, 188] width 67 height 12
type input "1000"
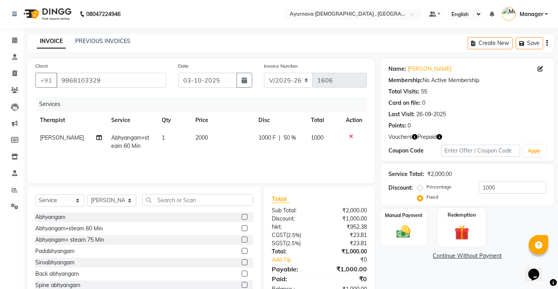
click at [468, 230] on img at bounding box center [462, 232] width 24 height 18
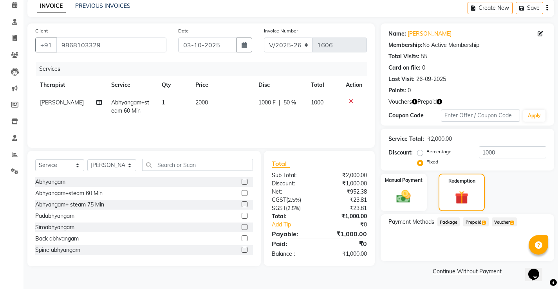
click at [473, 223] on span "Prepaid 1" at bounding box center [474, 222] width 25 height 9
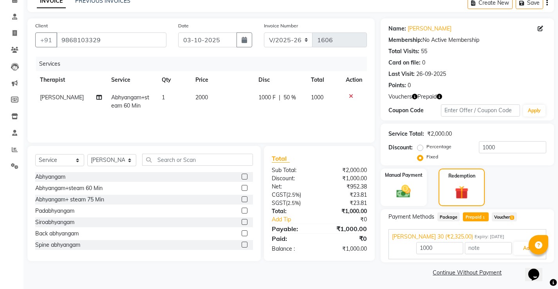
scroll to position [41, 0]
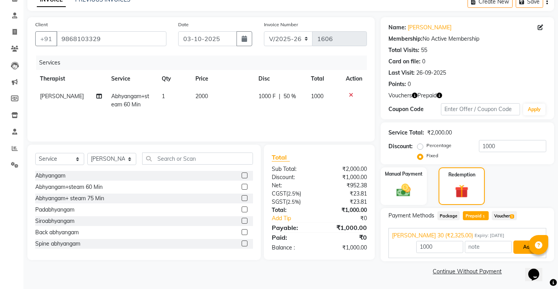
click at [516, 251] on button "Add" at bounding box center [527, 247] width 29 height 13
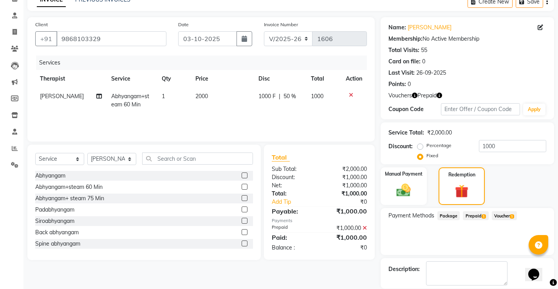
scroll to position [79, 0]
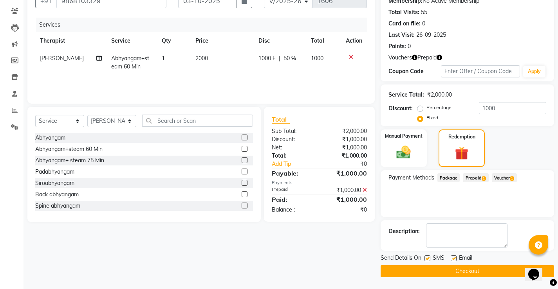
click at [453, 258] on label at bounding box center [453, 259] width 6 height 6
click at [453, 258] on input "checkbox" at bounding box center [452, 258] width 5 height 5
checkbox input "false"
click at [428, 258] on label at bounding box center [427, 259] width 6 height 6
click at [428, 258] on input "checkbox" at bounding box center [426, 258] width 5 height 5
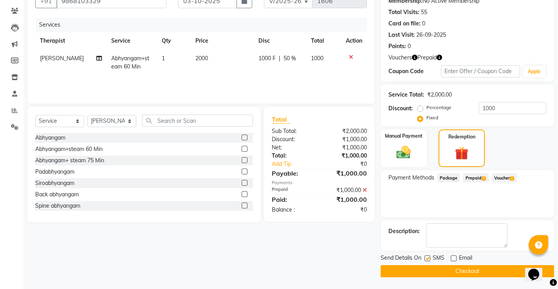
checkbox input "false"
click at [445, 275] on button "Checkout" at bounding box center [466, 271] width 173 height 12
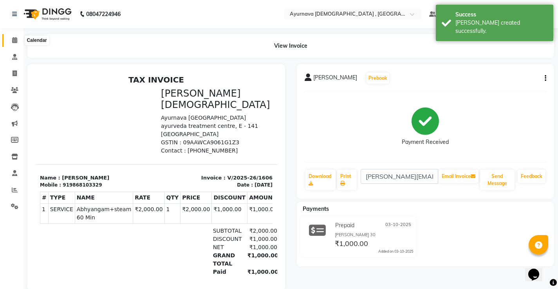
click at [12, 38] on icon at bounding box center [14, 40] width 5 height 6
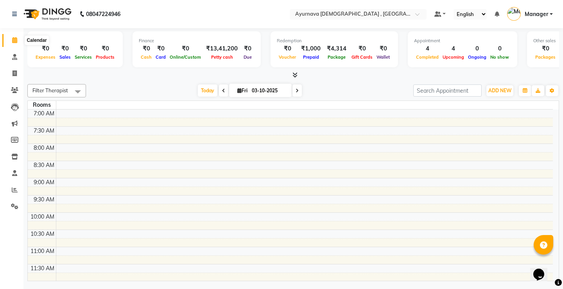
click at [13, 37] on span at bounding box center [15, 40] width 14 height 9
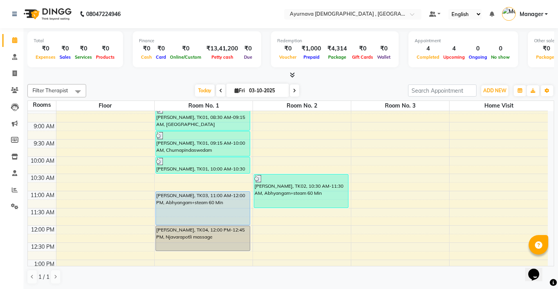
scroll to position [78, 0]
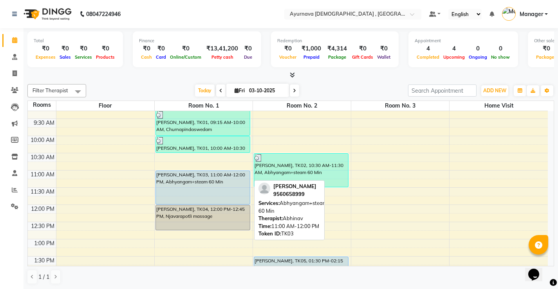
click at [222, 187] on div "[PERSON_NAME], TK03, 11:00 AM-12:00 PM, Abhyangam+steam 60 Min" at bounding box center [203, 187] width 94 height 33
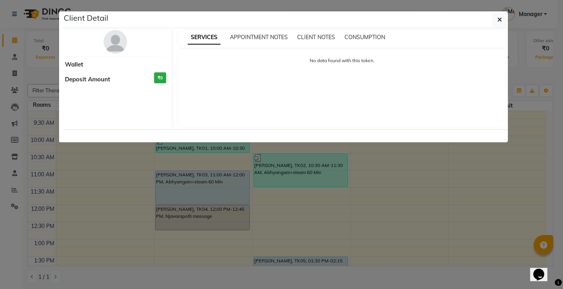
select select "5"
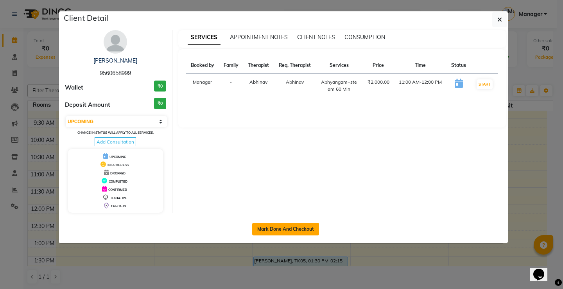
click at [283, 231] on button "Mark Done And Checkout" at bounding box center [285, 229] width 67 height 13
select select "service"
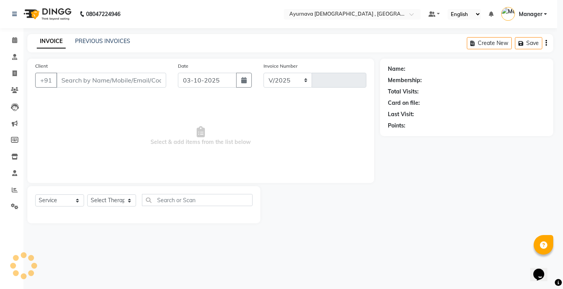
select select "5587"
type input "1607"
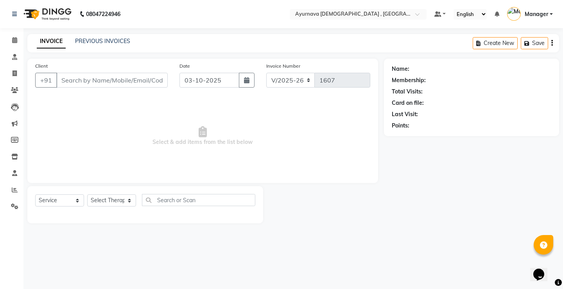
type input "9560658999"
select select "91755"
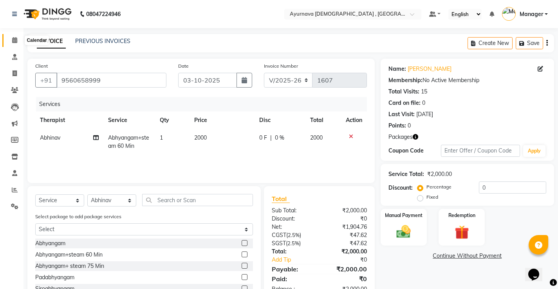
click at [12, 38] on icon at bounding box center [14, 40] width 5 height 6
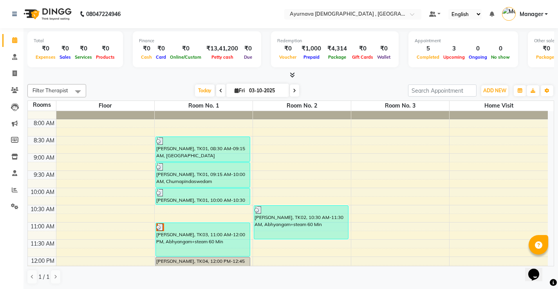
scroll to position [78, 0]
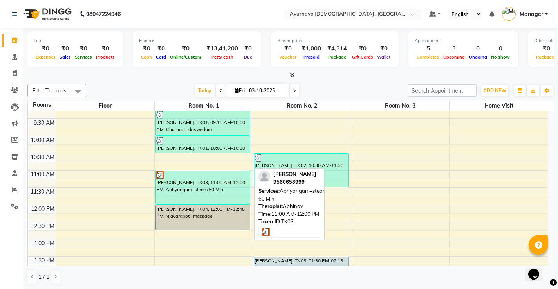
click at [196, 187] on div "[PERSON_NAME], TK03, 11:00 AM-12:00 PM, Abhyangam+steam 60 Min" at bounding box center [203, 187] width 94 height 33
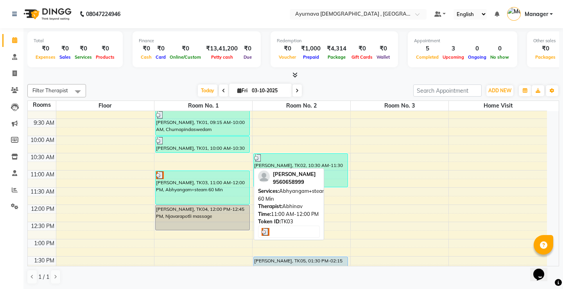
select select "3"
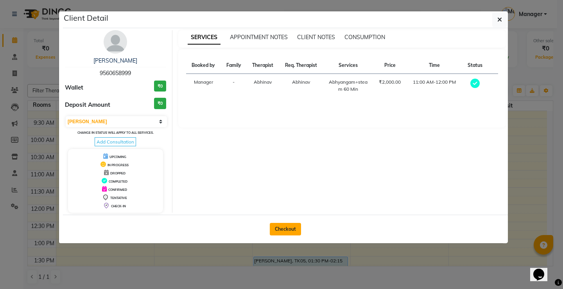
click at [283, 229] on button "Checkout" at bounding box center [285, 229] width 31 height 13
select select "service"
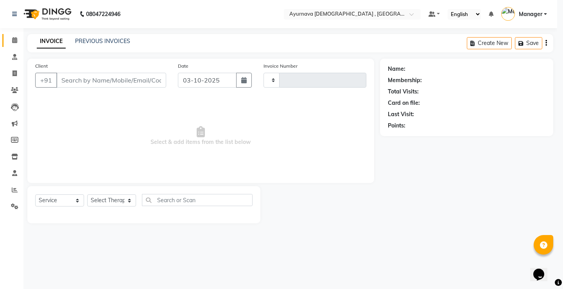
type input "1607"
select select "5587"
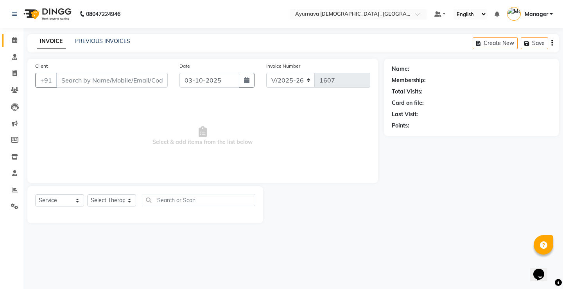
type input "9560658999"
select select "91755"
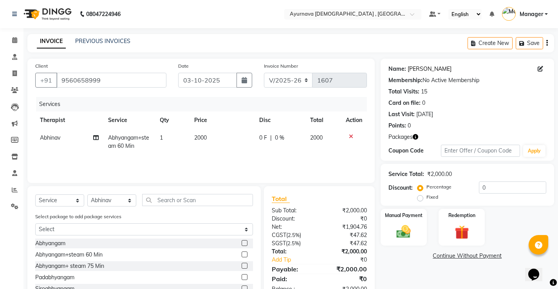
click at [415, 67] on link "[PERSON_NAME]" at bounding box center [429, 69] width 44 height 8
click at [426, 198] on label "Fixed" at bounding box center [432, 197] width 12 height 7
click at [419, 198] on input "Fixed" at bounding box center [421, 196] width 5 height 5
radio input "true"
click at [492, 187] on input "0" at bounding box center [512, 188] width 67 height 12
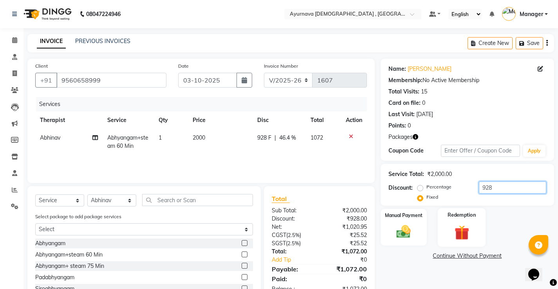
type input "928"
click at [456, 226] on img at bounding box center [462, 232] width 24 height 18
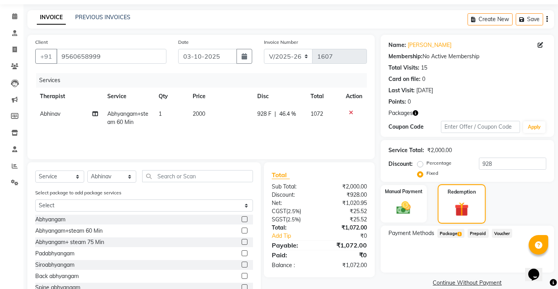
scroll to position [50, 0]
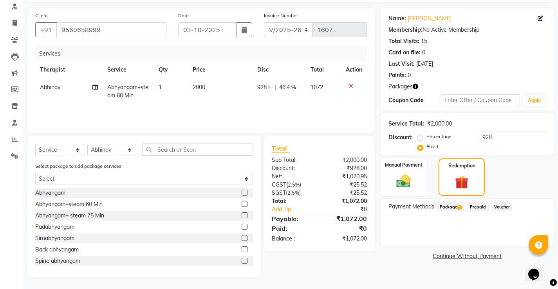
click at [460, 207] on span "1" at bounding box center [459, 207] width 4 height 5
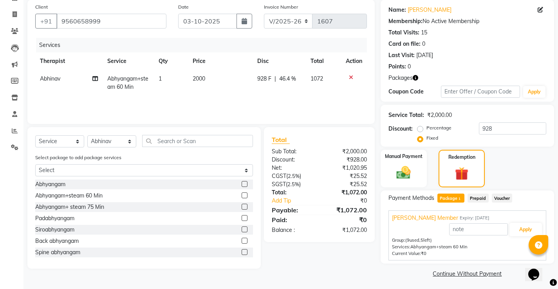
scroll to position [61, 0]
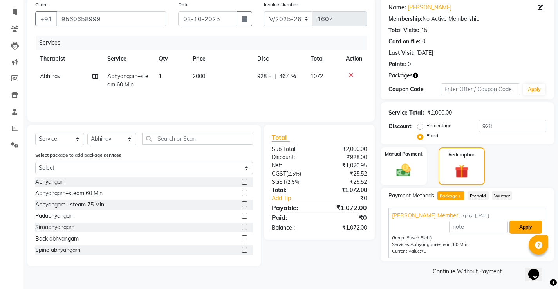
click at [526, 229] on button "Apply" at bounding box center [525, 227] width 32 height 13
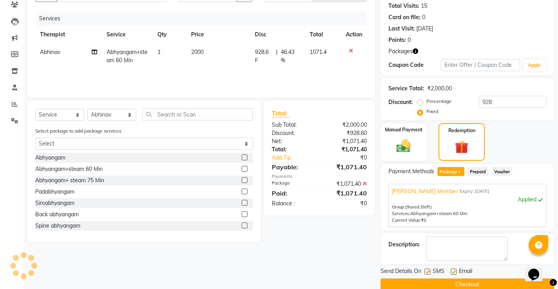
scroll to position [99, 0]
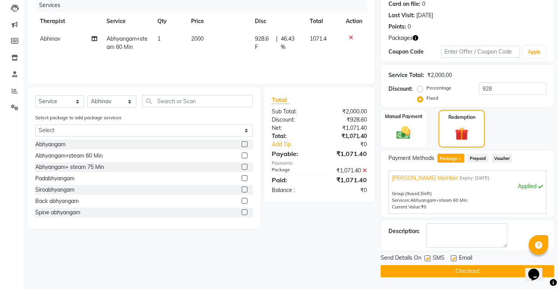
click at [454, 259] on label at bounding box center [453, 259] width 6 height 6
click at [454, 259] on input "checkbox" at bounding box center [452, 258] width 5 height 5
checkbox input "false"
click at [427, 259] on label at bounding box center [427, 259] width 6 height 6
click at [427, 259] on input "checkbox" at bounding box center [426, 258] width 5 height 5
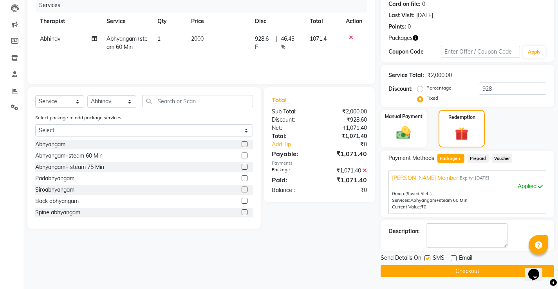
checkbox input "false"
click at [426, 274] on button "Checkout" at bounding box center [466, 271] width 173 height 12
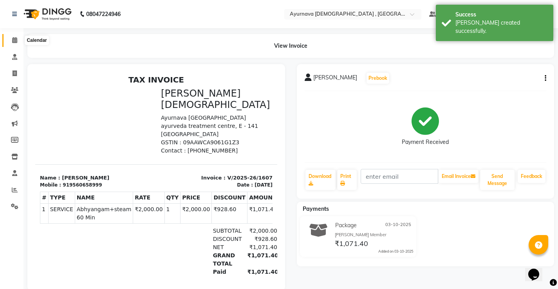
click at [14, 43] on icon at bounding box center [14, 40] width 5 height 6
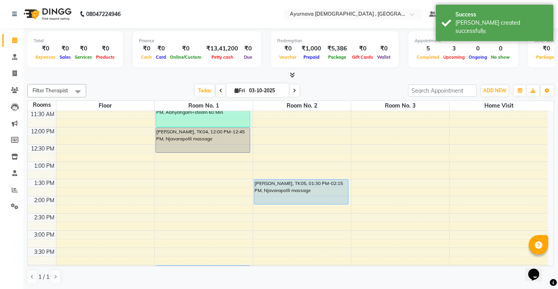
scroll to position [157, 0]
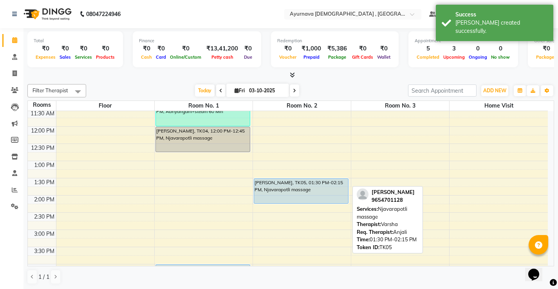
click at [326, 189] on div "[PERSON_NAME], TK05, 01:30 PM-02:15 PM, Njavarapotli massage" at bounding box center [301, 191] width 94 height 25
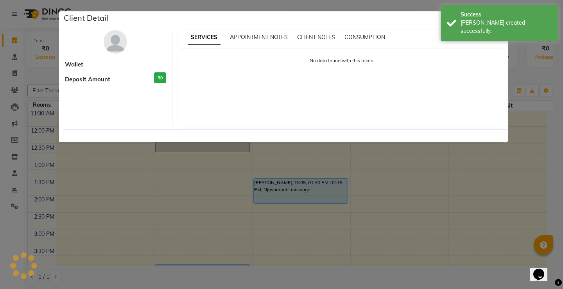
select select "5"
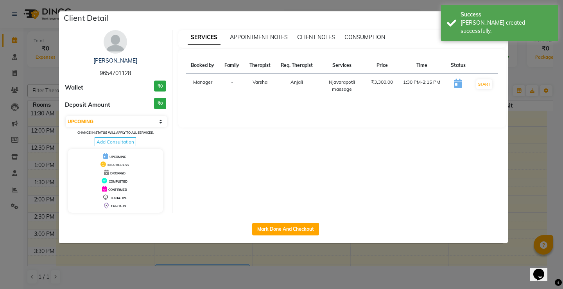
drag, startPoint x: 298, startPoint y: 229, endPoint x: 306, endPoint y: 235, distance: 10.3
click at [298, 229] on button "Mark Done And Checkout" at bounding box center [285, 229] width 67 height 13
select select "service"
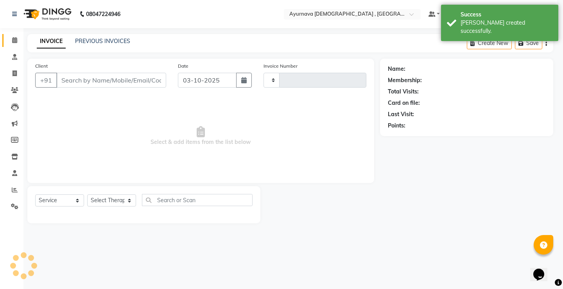
type input "1608"
select select "5587"
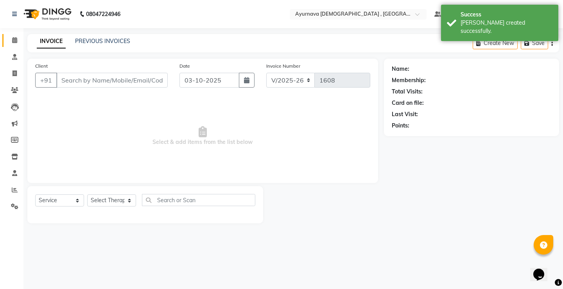
type input "9654701128"
select select "83763"
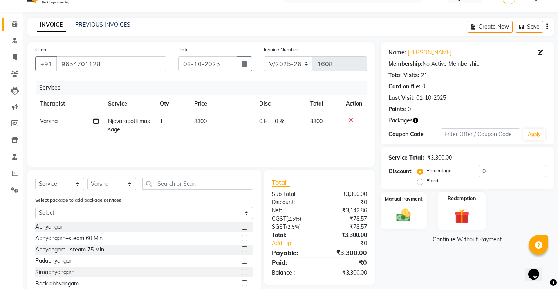
scroll to position [24, 0]
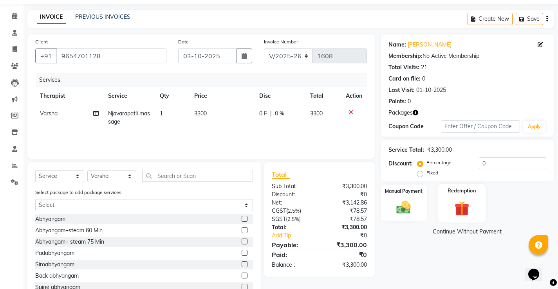
click at [455, 209] on img at bounding box center [462, 208] width 24 height 18
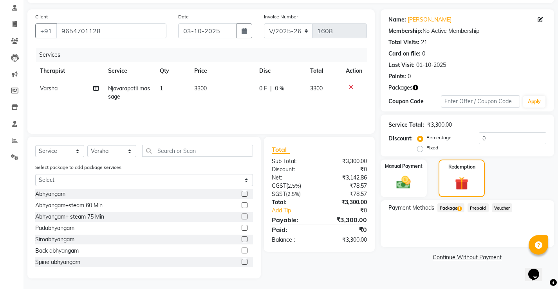
scroll to position [50, 0]
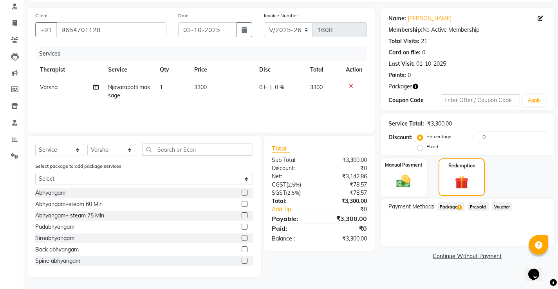
click at [456, 208] on span "Package 1" at bounding box center [450, 206] width 27 height 9
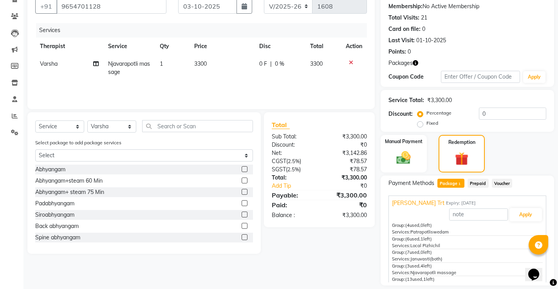
scroll to position [98, 0]
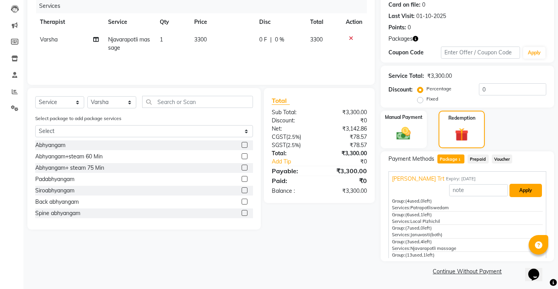
click at [527, 196] on button "Apply" at bounding box center [525, 190] width 32 height 13
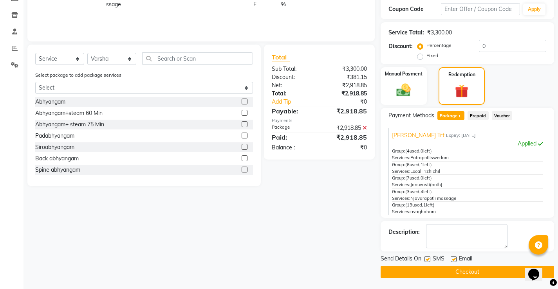
scroll to position [142, 0]
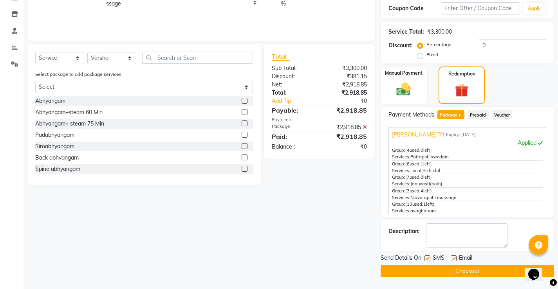
click at [453, 259] on label at bounding box center [453, 259] width 6 height 6
click at [453, 259] on input "checkbox" at bounding box center [452, 258] width 5 height 5
checkbox input "false"
click at [428, 259] on label at bounding box center [427, 259] width 6 height 6
click at [428, 259] on input "checkbox" at bounding box center [426, 258] width 5 height 5
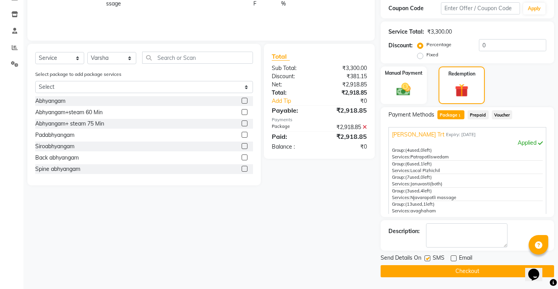
checkbox input "false"
click at [432, 276] on button "Checkout" at bounding box center [466, 271] width 173 height 12
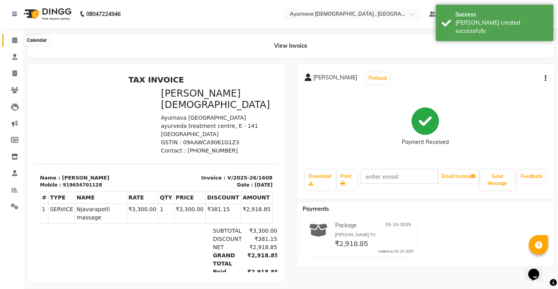
click at [9, 41] on span at bounding box center [15, 40] width 14 height 9
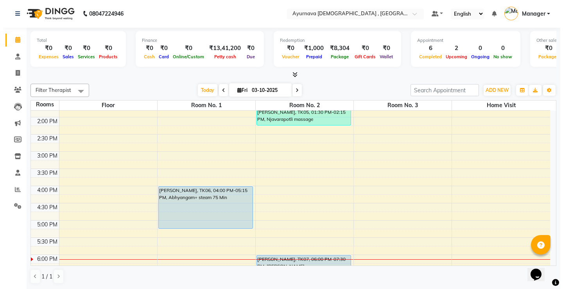
scroll to position [235, 0]
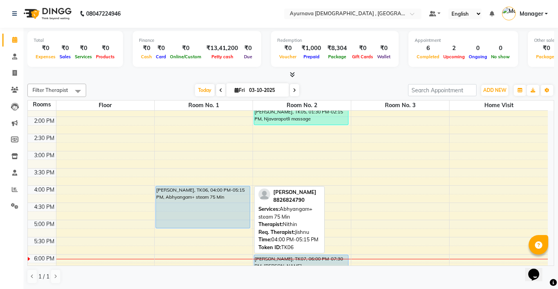
click at [188, 202] on div "[PERSON_NAME], TK06, 04:00 PM-05:15 PM, Abhyangam+ steam 75 Min" at bounding box center [203, 207] width 94 height 42
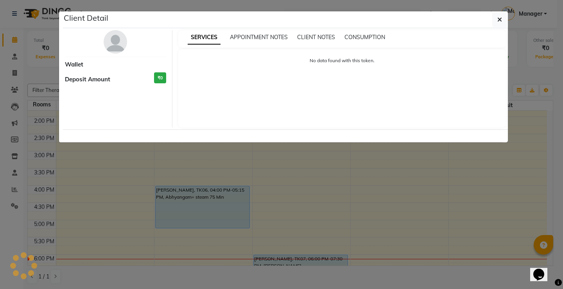
select select "5"
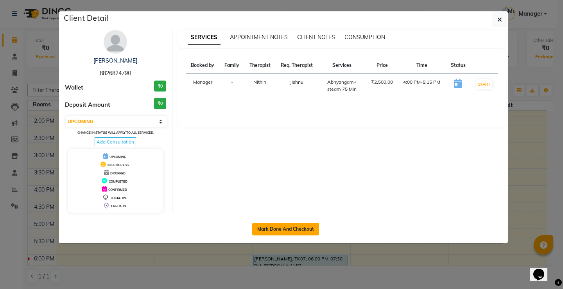
click at [272, 232] on button "Mark Done And Checkout" at bounding box center [285, 229] width 67 height 13
select select "service"
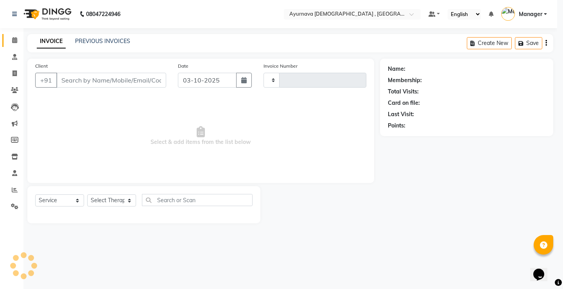
type input "1609"
select select "5587"
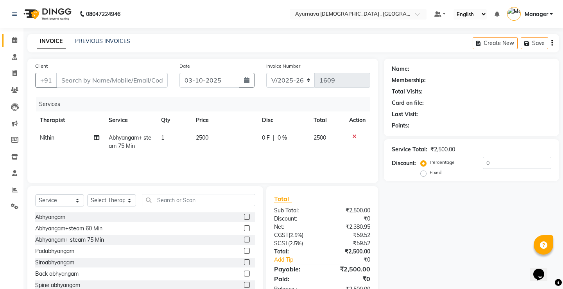
type input "8826824790"
select select "83764"
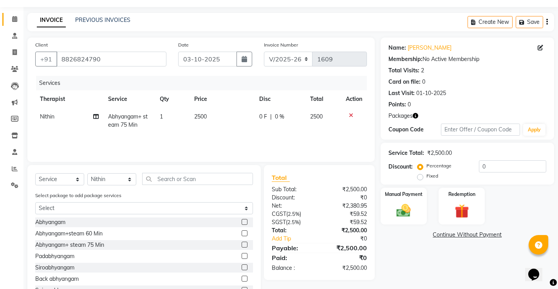
scroll to position [39, 0]
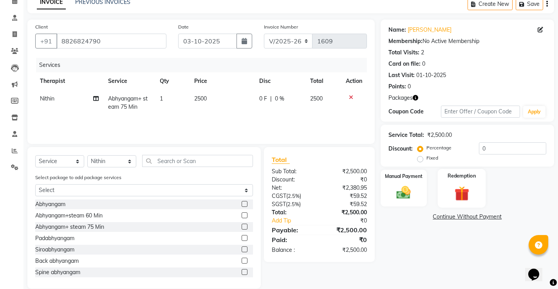
click at [454, 188] on img at bounding box center [462, 193] width 24 height 18
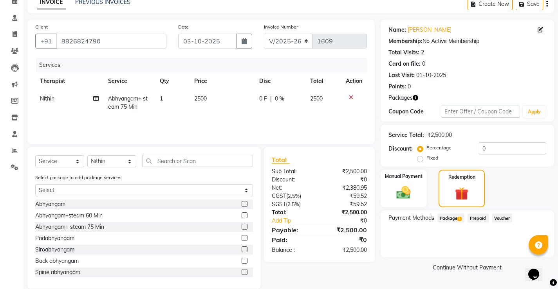
click at [441, 218] on span "Package 1" at bounding box center [450, 218] width 27 height 9
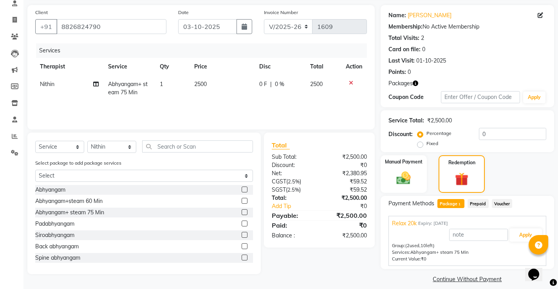
scroll to position [61, 0]
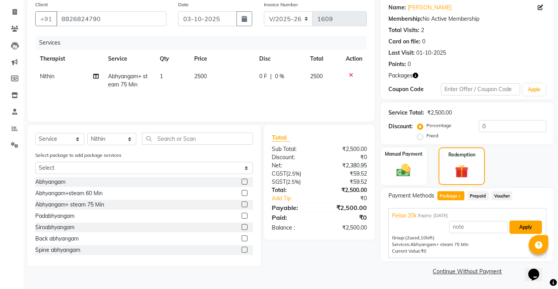
click at [516, 224] on button "Apply" at bounding box center [525, 227] width 32 height 13
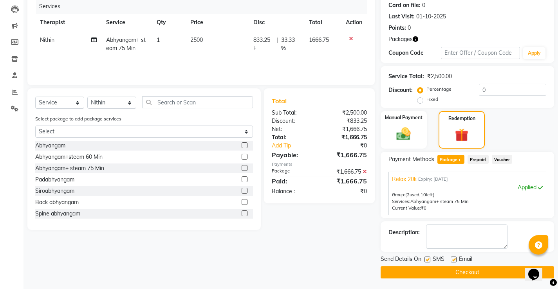
scroll to position [99, 0]
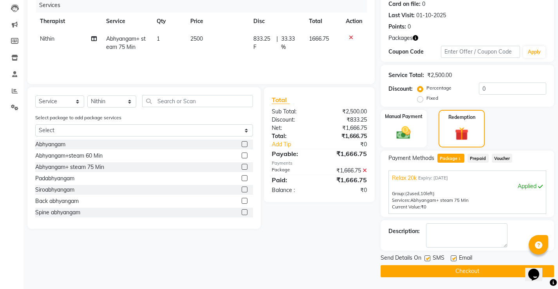
click at [455, 259] on label at bounding box center [453, 259] width 6 height 6
click at [455, 259] on input "checkbox" at bounding box center [452, 258] width 5 height 5
checkbox input "false"
click at [432, 257] on div "SMS" at bounding box center [437, 259] width 26 height 10
click at [425, 258] on label at bounding box center [427, 259] width 6 height 6
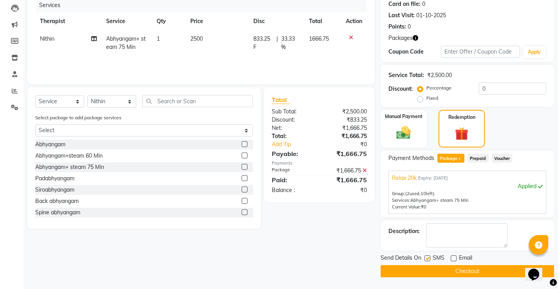
click at [425, 258] on input "checkbox" at bounding box center [426, 258] width 5 height 5
checkbox input "false"
click at [444, 277] on main "INVOICE PREVIOUS INVOICES Create New Save Client +91 8826824790 Date 03-10-2025…" at bounding box center [290, 112] width 534 height 354
click at [434, 273] on button "Checkout" at bounding box center [466, 271] width 173 height 12
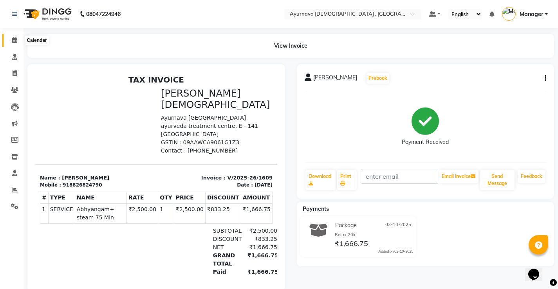
click at [11, 40] on span at bounding box center [15, 40] width 14 height 9
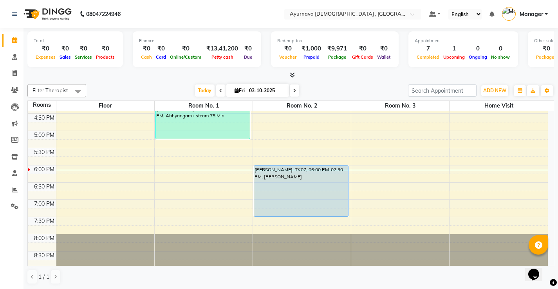
scroll to position [327, 0]
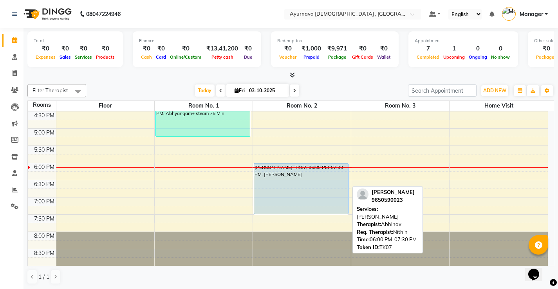
click at [293, 176] on div "[PERSON_NAME], TK07, 06:00 PM-07:30 PM, [PERSON_NAME]" at bounding box center [301, 189] width 94 height 50
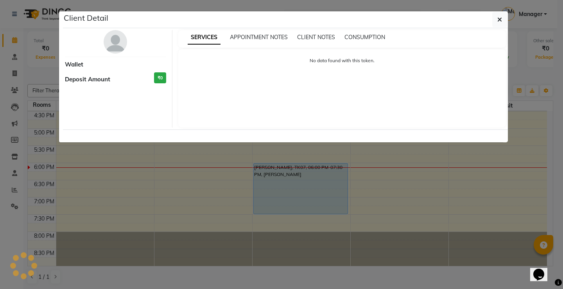
select select "5"
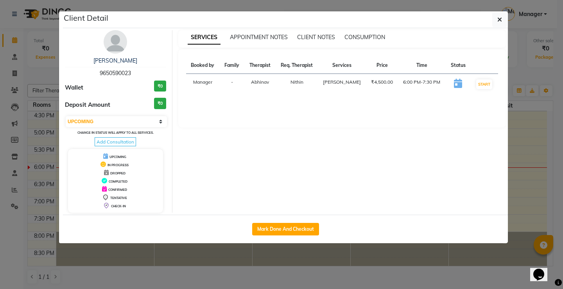
drag, startPoint x: 303, startPoint y: 230, endPoint x: 308, endPoint y: 234, distance: 6.4
click at [303, 230] on button "Mark Done And Checkout" at bounding box center [285, 229] width 67 height 13
select select "service"
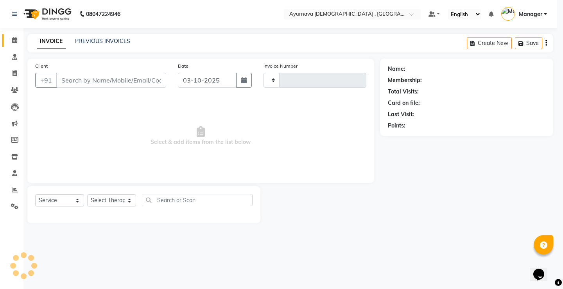
type input "1610"
select select "5587"
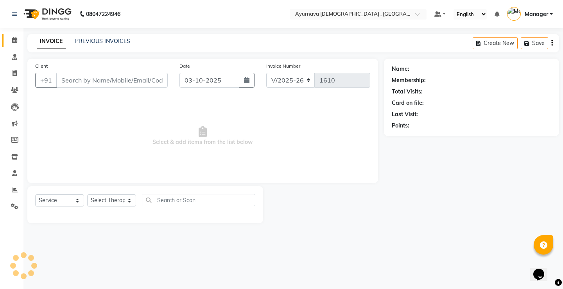
type input "9650590023"
select select "91755"
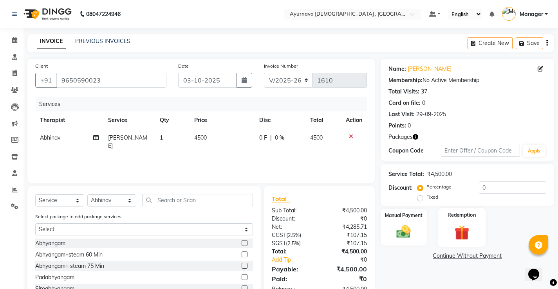
click at [457, 233] on img at bounding box center [462, 232] width 24 height 18
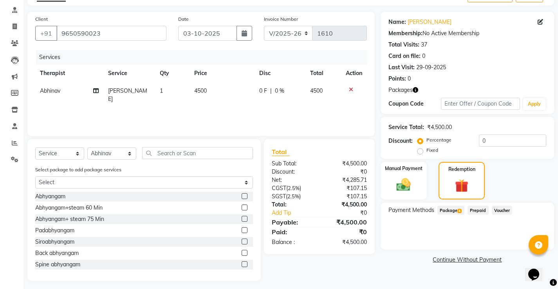
scroll to position [50, 0]
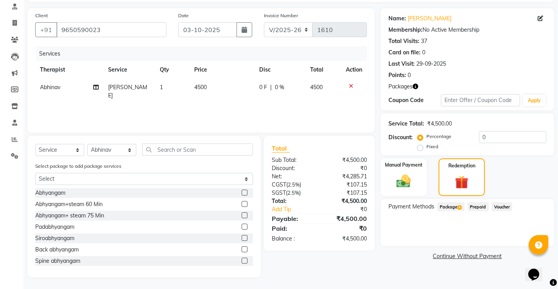
click at [450, 205] on span "Package 4" at bounding box center [450, 206] width 27 height 9
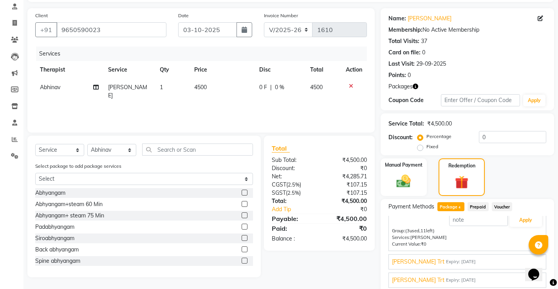
scroll to position [0, 0]
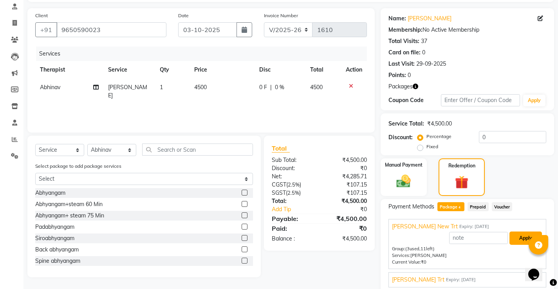
click at [513, 235] on button "Apply" at bounding box center [525, 238] width 32 height 13
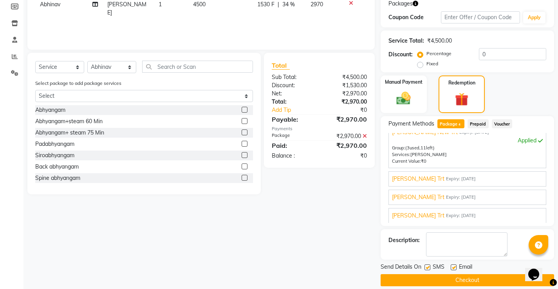
scroll to position [142, 0]
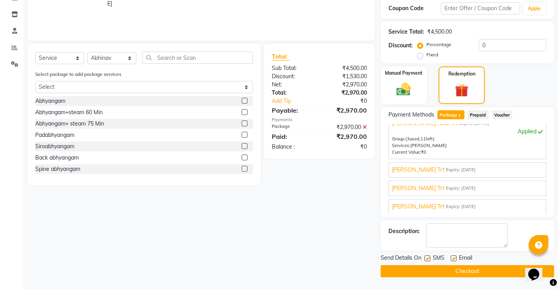
click at [452, 261] on label at bounding box center [453, 259] width 6 height 6
click at [452, 261] on input "checkbox" at bounding box center [452, 258] width 5 height 5
checkbox input "false"
click at [427, 257] on label at bounding box center [427, 259] width 6 height 6
click at [427, 257] on input "checkbox" at bounding box center [426, 258] width 5 height 5
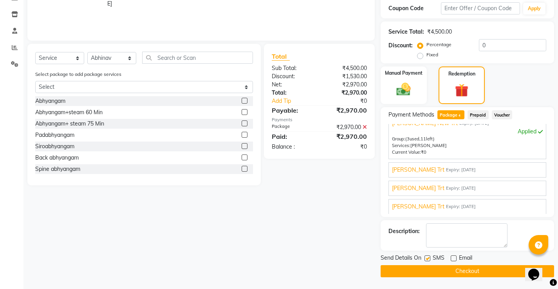
checkbox input "false"
click at [427, 270] on button "Checkout" at bounding box center [466, 271] width 173 height 12
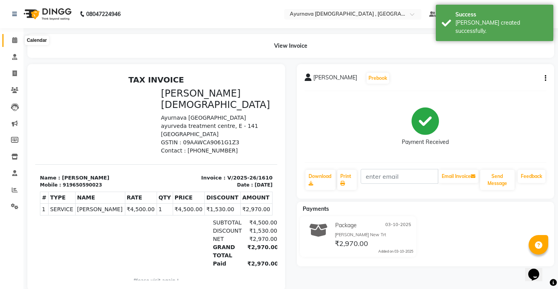
click at [14, 40] on icon at bounding box center [14, 40] width 5 height 6
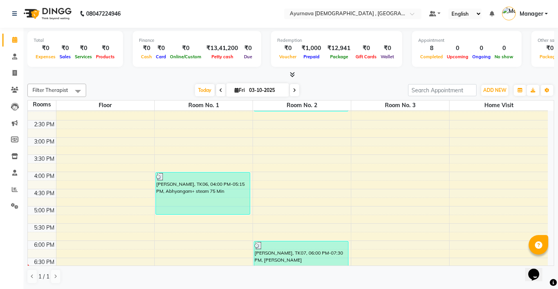
scroll to position [327, 0]
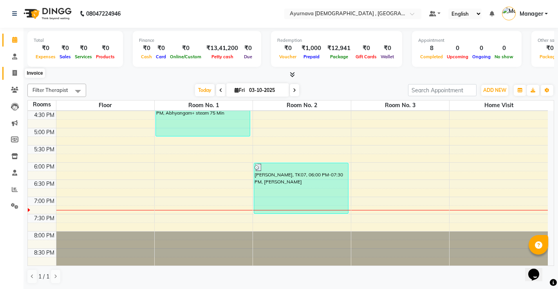
click at [14, 73] on icon at bounding box center [15, 73] width 4 height 6
select select "service"
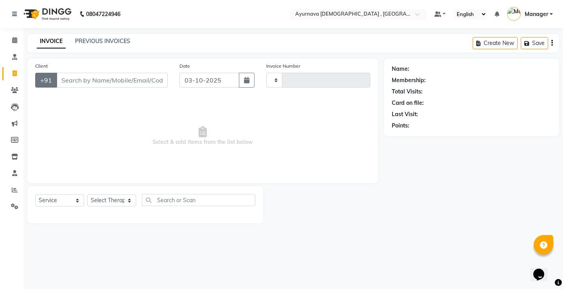
type input "1611"
select select "5587"
click at [71, 77] on input "Client" at bounding box center [112, 80] width 112 height 15
type input "Vishaakha"
click at [136, 82] on span "Add Client" at bounding box center [147, 80] width 31 height 8
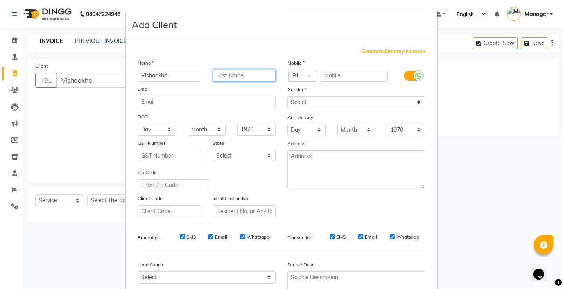
click at [225, 75] on input "text" at bounding box center [244, 76] width 63 height 12
type input "Vij"
click at [339, 76] on input "text" at bounding box center [355, 76] width 68 height 12
type input "9898541319"
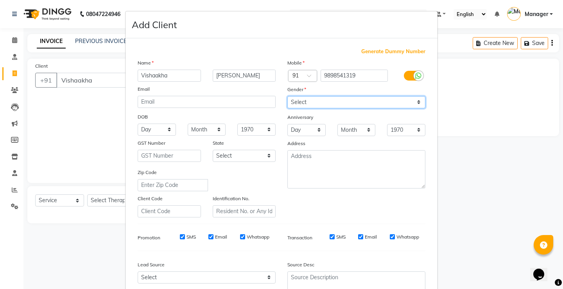
click at [331, 103] on div "Mobile Country Code × 91 9898541319 Gender Select Male Female Other Prefer Not …" at bounding box center [357, 138] width 150 height 159
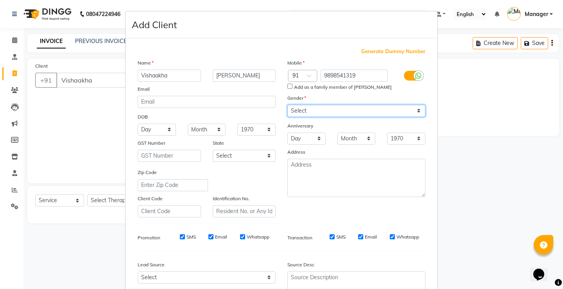
select select "female"
click at [288, 105] on select "Select Male Female Other Prefer Not To Say" at bounding box center [357, 111] width 138 height 12
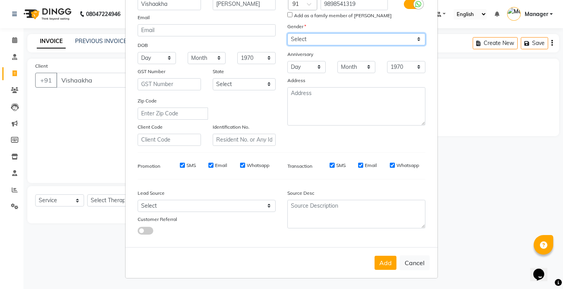
scroll to position [72, 0]
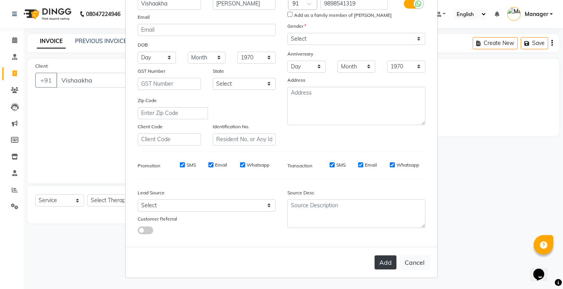
click at [379, 266] on button "Add" at bounding box center [386, 263] width 22 height 14
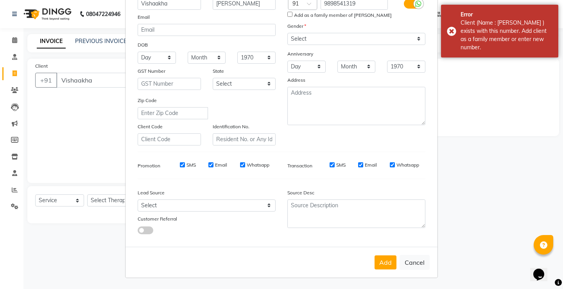
scroll to position [0, 0]
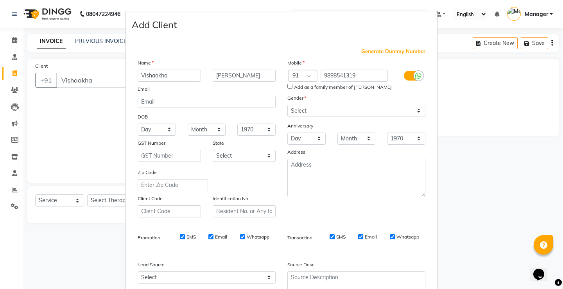
click at [479, 106] on ngb-modal-window "Add Client Generate Dummy Number Name Vishaakha Vij Email DOB Day 01 02 03 04 0…" at bounding box center [281, 144] width 563 height 289
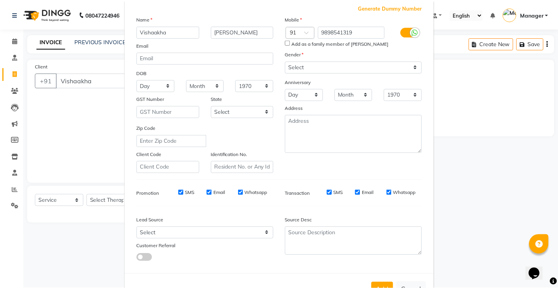
scroll to position [72, 0]
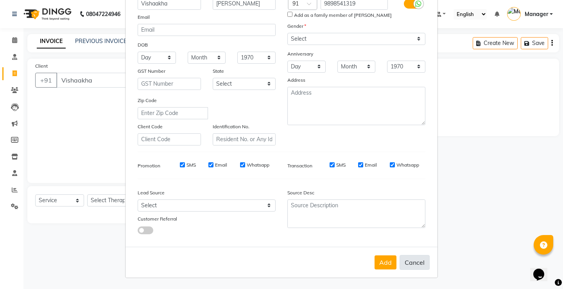
click at [420, 265] on button "Cancel" at bounding box center [415, 262] width 30 height 15
select select
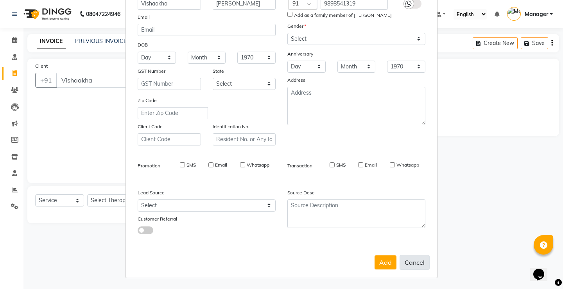
select select
checkbox input "false"
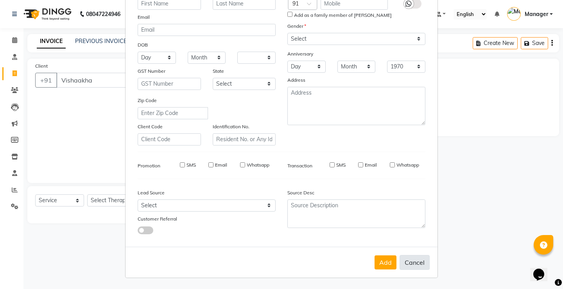
checkbox input "false"
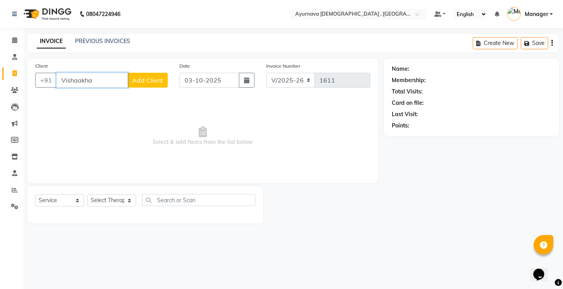
click at [82, 81] on input "Vishaakha" at bounding box center [92, 80] width 72 height 15
drag, startPoint x: 71, startPoint y: 96, endPoint x: 71, endPoint y: 102, distance: 5.9
click at [71, 97] on span "Vishakha" at bounding box center [79, 98] width 27 height 8
type input "9898541319"
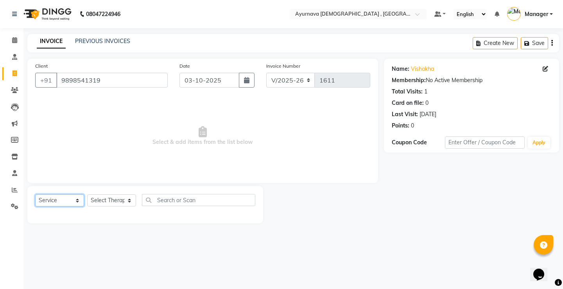
click at [52, 199] on select "Select Service Product Membership Package Voucher Prepaid Gift Card" at bounding box center [59, 200] width 49 height 12
select select "P"
click at [35, 194] on select "Select Service Product Membership Package Voucher Prepaid Gift Card" at bounding box center [59, 200] width 49 height 12
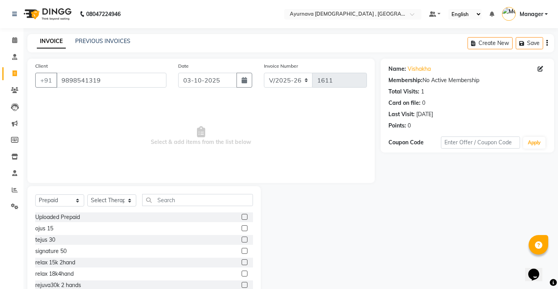
click at [241, 263] on label at bounding box center [244, 262] width 6 height 6
click at [241, 263] on input "checkbox" at bounding box center [243, 262] width 5 height 5
checkbox input "false"
click at [131, 201] on select "Select Therapist Abhinav Anjali Anjali kalka ji ASHMITA Dileep Dr Arathy S Dr R…" at bounding box center [111, 200] width 49 height 12
select select "68703"
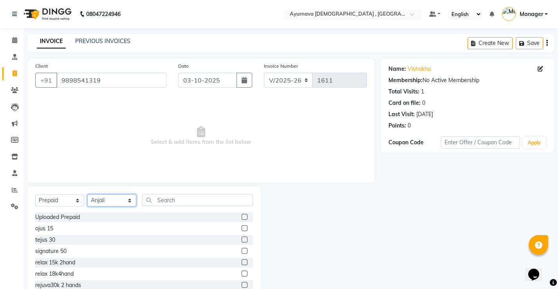
click at [87, 194] on select "Select Therapist Abhinav Anjali Anjali kalka ji ASHMITA Dileep Dr Arathy S Dr R…" at bounding box center [111, 200] width 49 height 12
click at [168, 202] on input "text" at bounding box center [197, 200] width 111 height 12
click at [241, 262] on label at bounding box center [244, 262] width 6 height 6
click at [241, 262] on input "checkbox" at bounding box center [243, 262] width 5 height 5
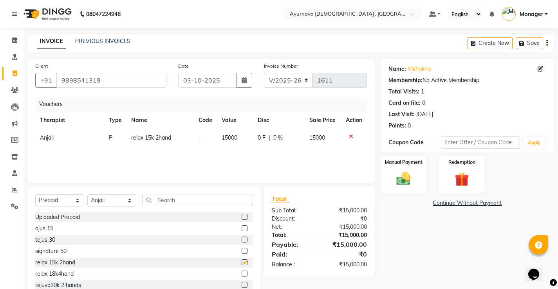
checkbox input "false"
click at [423, 176] on div "Manual Payment" at bounding box center [403, 174] width 48 height 39
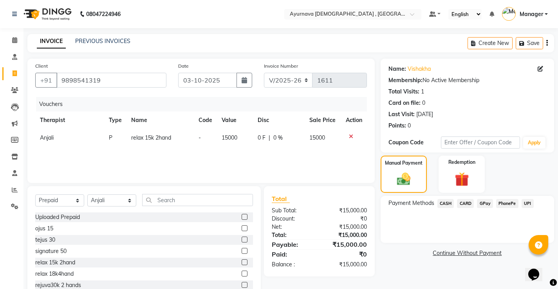
click at [465, 204] on span "CARD" at bounding box center [465, 203] width 17 height 9
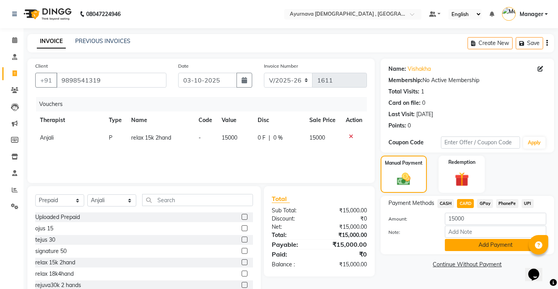
click at [479, 248] on button "Add Payment" at bounding box center [494, 245] width 101 height 12
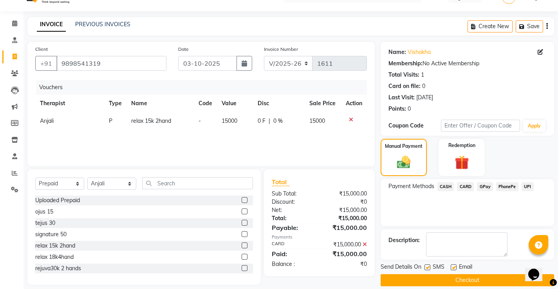
scroll to position [26, 0]
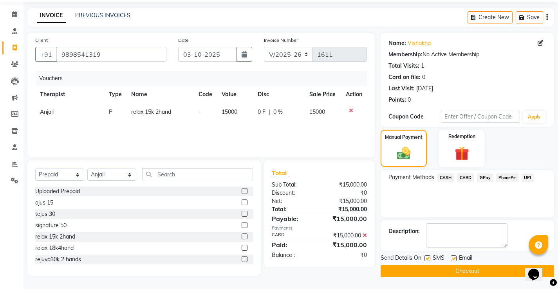
click at [454, 258] on label at bounding box center [453, 259] width 6 height 6
click at [454, 258] on input "checkbox" at bounding box center [452, 258] width 5 height 5
checkbox input "false"
click at [428, 259] on label at bounding box center [427, 259] width 6 height 6
click at [428, 259] on input "checkbox" at bounding box center [426, 258] width 5 height 5
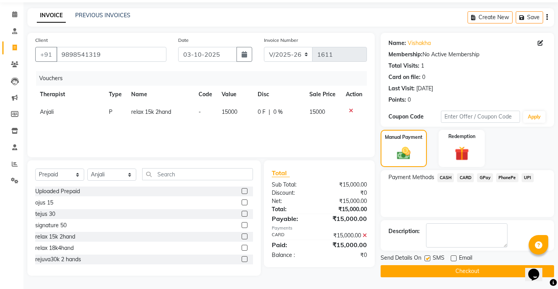
checkbox input "false"
click at [429, 274] on button "Checkout" at bounding box center [466, 271] width 173 height 12
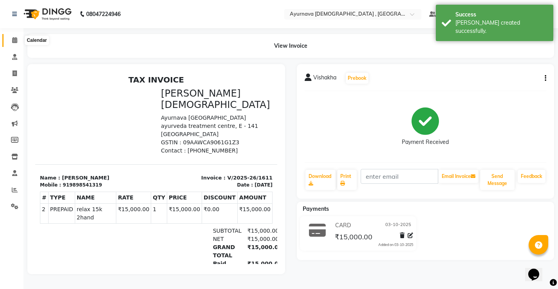
click at [16, 41] on icon at bounding box center [14, 40] width 5 height 6
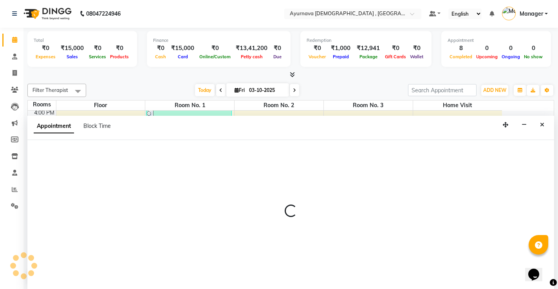
scroll to position [0, 0]
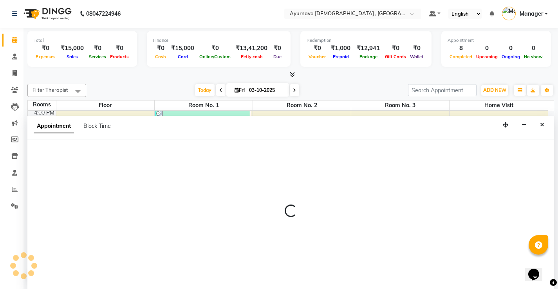
select select "1050"
select select "tentative"
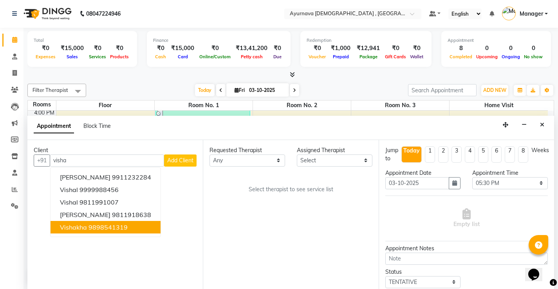
click at [92, 221] on button "Vishakha 9898541319" at bounding box center [105, 227] width 110 height 13
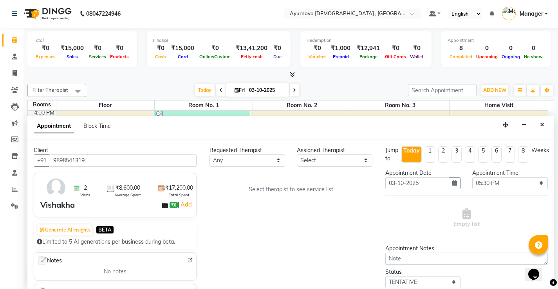
type input "9898541319"
click at [273, 161] on select "Any [PERSON_NAME] Anjali [PERSON_NAME] ji [PERSON_NAME] [PERSON_NAME] S Dr [PER…" at bounding box center [247, 161] width 76 height 12
select select "68703"
click at [209, 155] on select "Any [PERSON_NAME] Anjali [PERSON_NAME] ji [PERSON_NAME] [PERSON_NAME] S Dr [PER…" at bounding box center [247, 161] width 76 height 12
select select "68703"
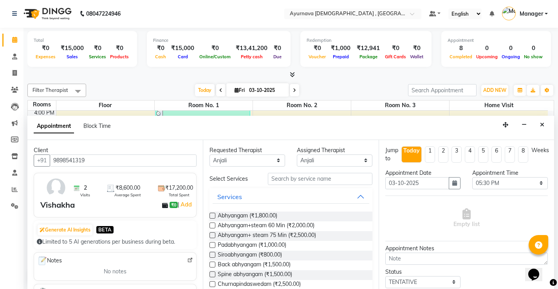
click at [213, 226] on label at bounding box center [212, 226] width 6 height 6
click at [213, 226] on input "checkbox" at bounding box center [211, 226] width 5 height 5
checkbox input "true"
select select "2651"
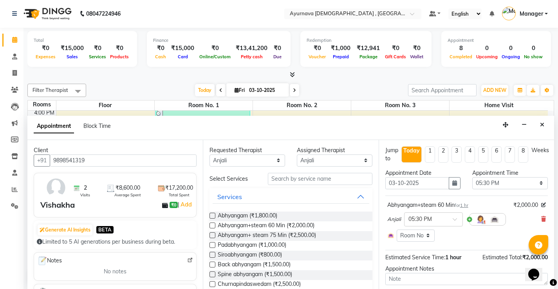
checkbox input "false"
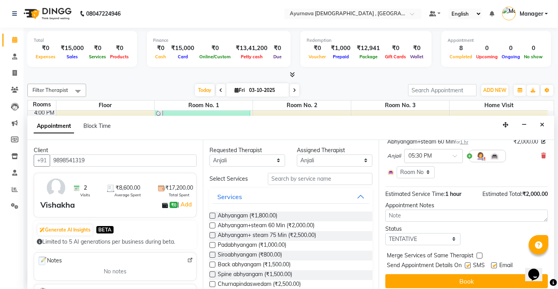
scroll to position [69, 0]
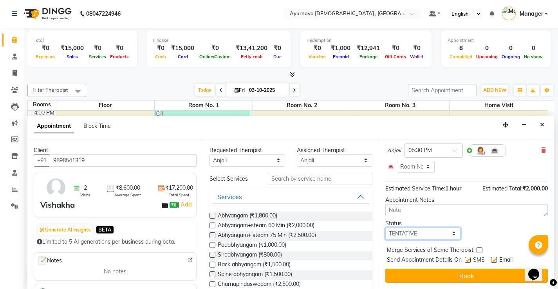
click at [448, 236] on select "Select TENTATIVE CONFIRM CHECK-IN UPCOMING" at bounding box center [423, 234] width 76 height 12
select select "upcoming"
click at [385, 228] on select "Select TENTATIVE CONFIRM CHECK-IN UPCOMING" at bounding box center [423, 234] width 76 height 12
click at [469, 261] on label at bounding box center [467, 260] width 6 height 6
click at [469, 261] on input "checkbox" at bounding box center [466, 260] width 5 height 5
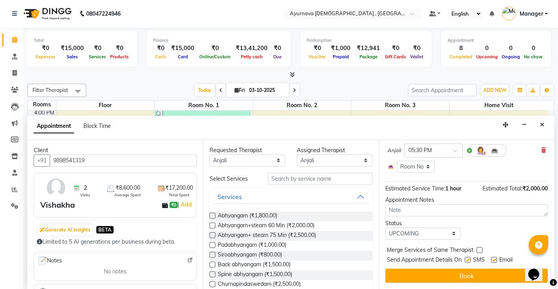
checkbox input "false"
click at [495, 259] on label at bounding box center [494, 260] width 6 height 6
click at [495, 259] on input "checkbox" at bounding box center [493, 260] width 5 height 5
checkbox input "false"
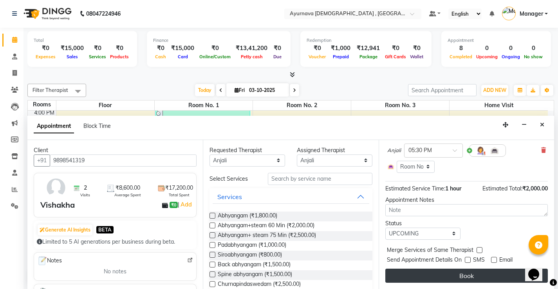
click at [464, 275] on button "Book" at bounding box center [466, 276] width 162 height 14
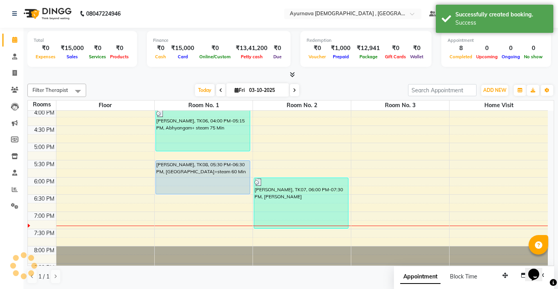
scroll to position [0, 0]
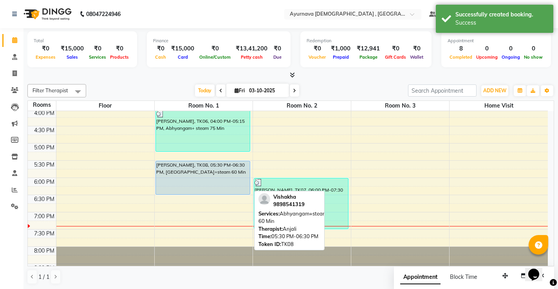
click at [190, 178] on div "Vishakha, TK08, 05:30 PM-06:30 PM, Abhyangam+steam 60 Min" at bounding box center [203, 177] width 94 height 33
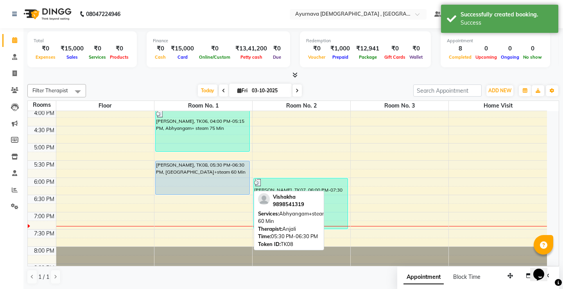
select select "5"
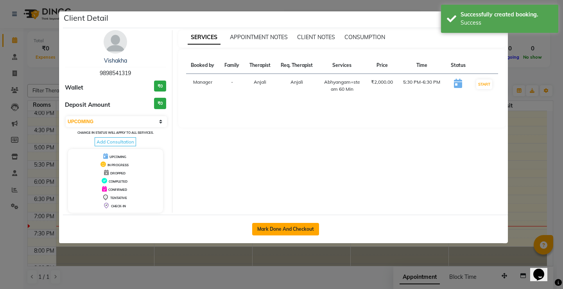
click at [275, 230] on button "Mark Done And Checkout" at bounding box center [285, 229] width 67 height 13
select select "service"
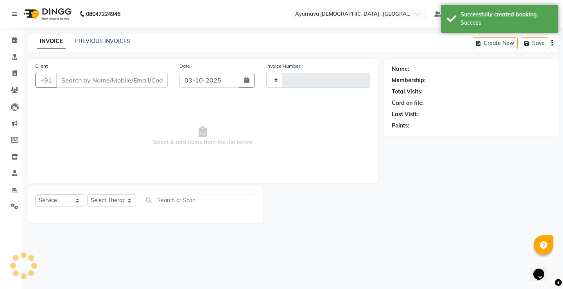
type input "1612"
select select "5587"
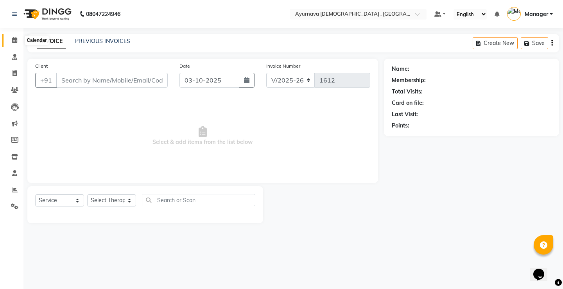
click at [19, 39] on span at bounding box center [15, 40] width 14 height 9
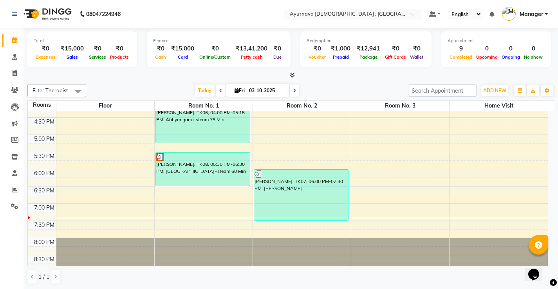
scroll to position [327, 0]
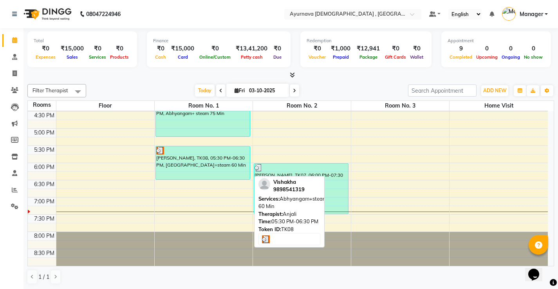
click at [214, 170] on div "Vishakha, TK08, 05:30 PM-06:30 PM, Abhyangam+steam 60 Min" at bounding box center [203, 162] width 94 height 33
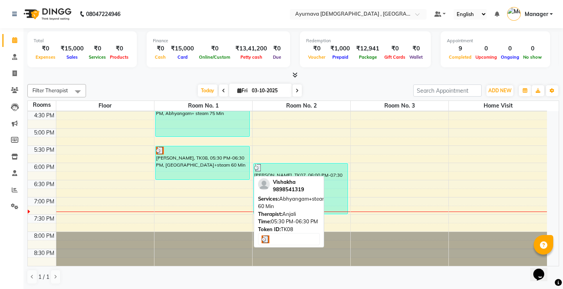
select select "3"
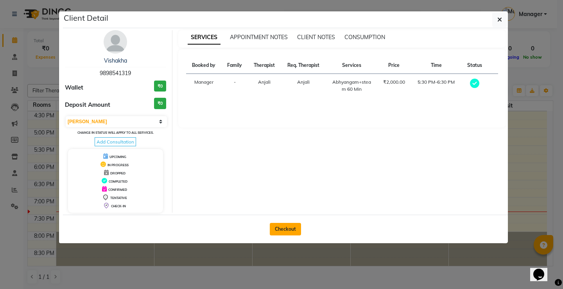
click at [290, 231] on button "Checkout" at bounding box center [285, 229] width 31 height 13
select select "5587"
select select "service"
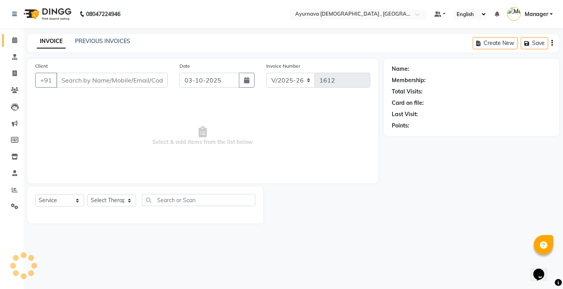
type input "9898541319"
select select "68703"
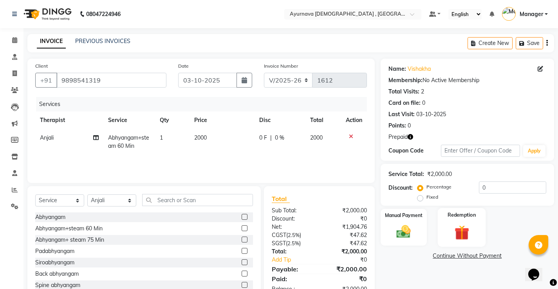
click at [453, 223] on img at bounding box center [462, 232] width 24 height 18
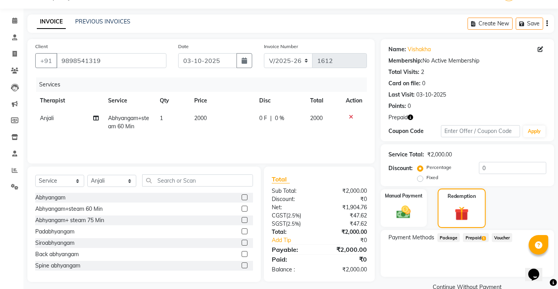
scroll to position [35, 0]
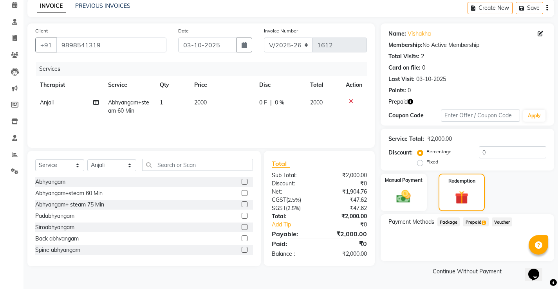
click at [426, 162] on label "Fixed" at bounding box center [432, 161] width 12 height 7
click at [421, 162] on input "Fixed" at bounding box center [421, 161] width 5 height 5
radio input "true"
click at [493, 148] on input "0" at bounding box center [512, 152] width 67 height 12
type input "1"
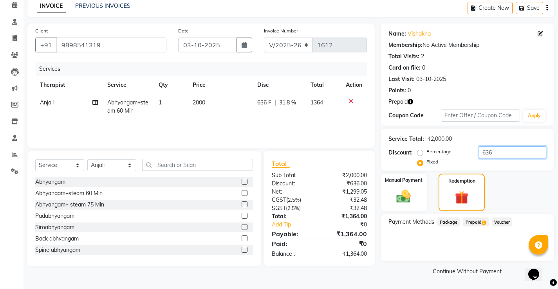
type input "636"
click at [465, 219] on span "Prepaid 1" at bounding box center [474, 222] width 25 height 9
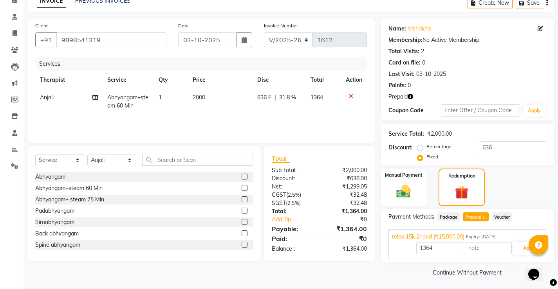
scroll to position [41, 0]
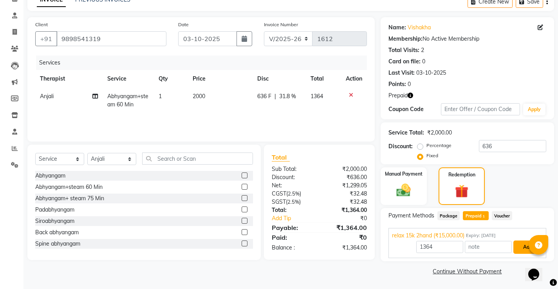
click at [520, 248] on button "Add" at bounding box center [527, 247] width 29 height 13
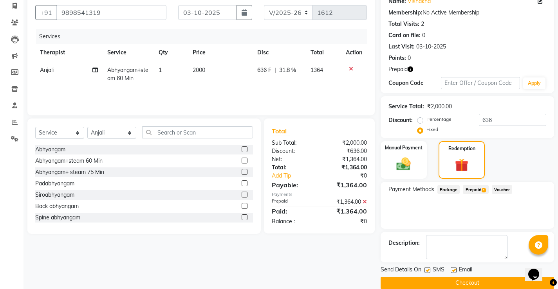
scroll to position [79, 0]
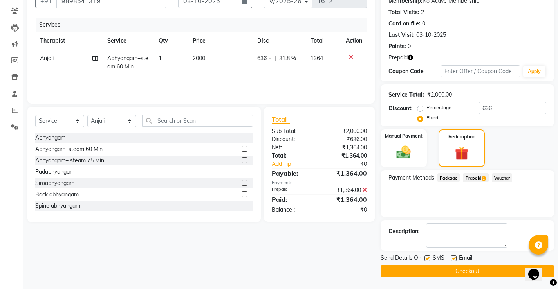
click at [452, 259] on label at bounding box center [453, 259] width 6 height 6
click at [452, 259] on input "checkbox" at bounding box center [452, 258] width 5 height 5
checkbox input "false"
click at [425, 256] on label at bounding box center [427, 259] width 6 height 6
click at [425, 256] on input "checkbox" at bounding box center [426, 258] width 5 height 5
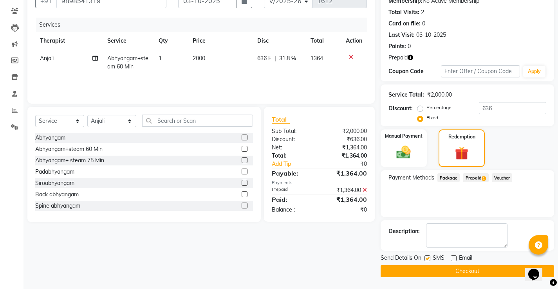
checkbox input "false"
click at [430, 268] on button "Checkout" at bounding box center [466, 271] width 173 height 12
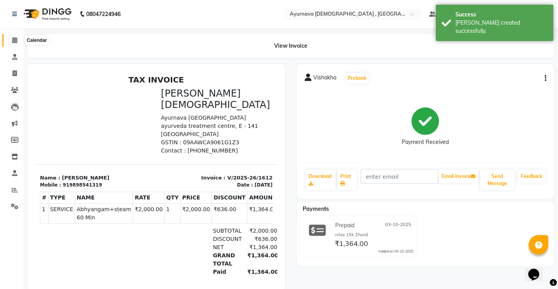
click at [12, 40] on icon at bounding box center [14, 40] width 5 height 6
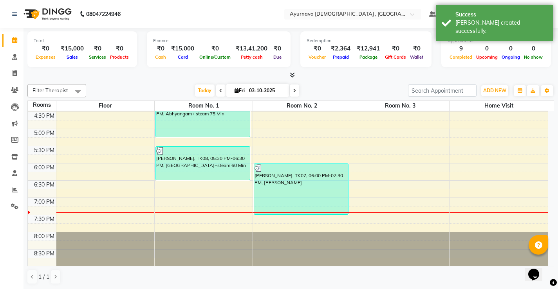
scroll to position [327, 0]
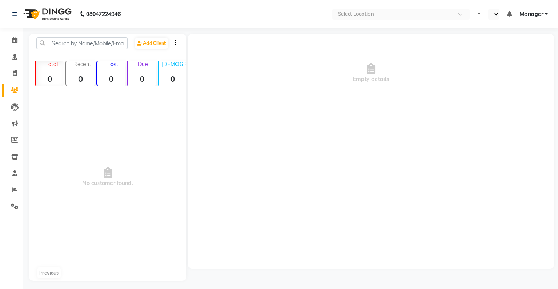
select select "en"
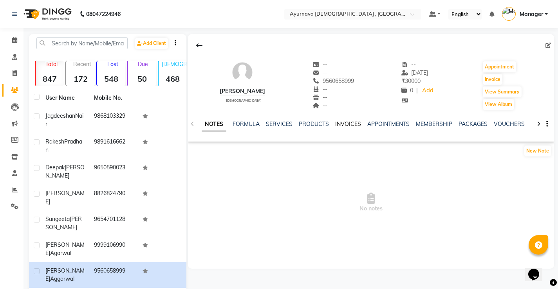
click at [347, 125] on link "INVOICES" at bounding box center [348, 124] width 26 height 7
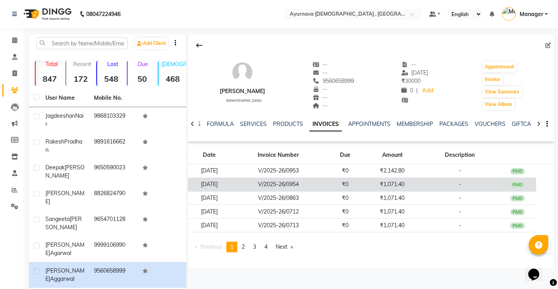
click at [524, 182] on div "PAID" at bounding box center [517, 185] width 15 height 6
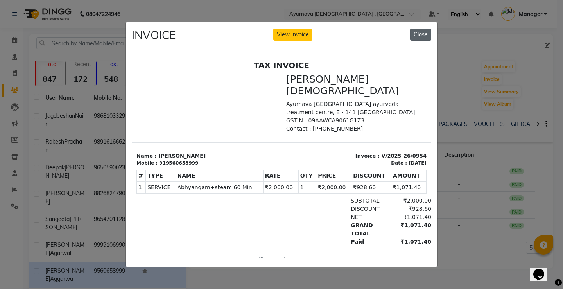
click at [419, 29] on button "Close" at bounding box center [420, 35] width 21 height 12
